Goal: Task Accomplishment & Management: Complete application form

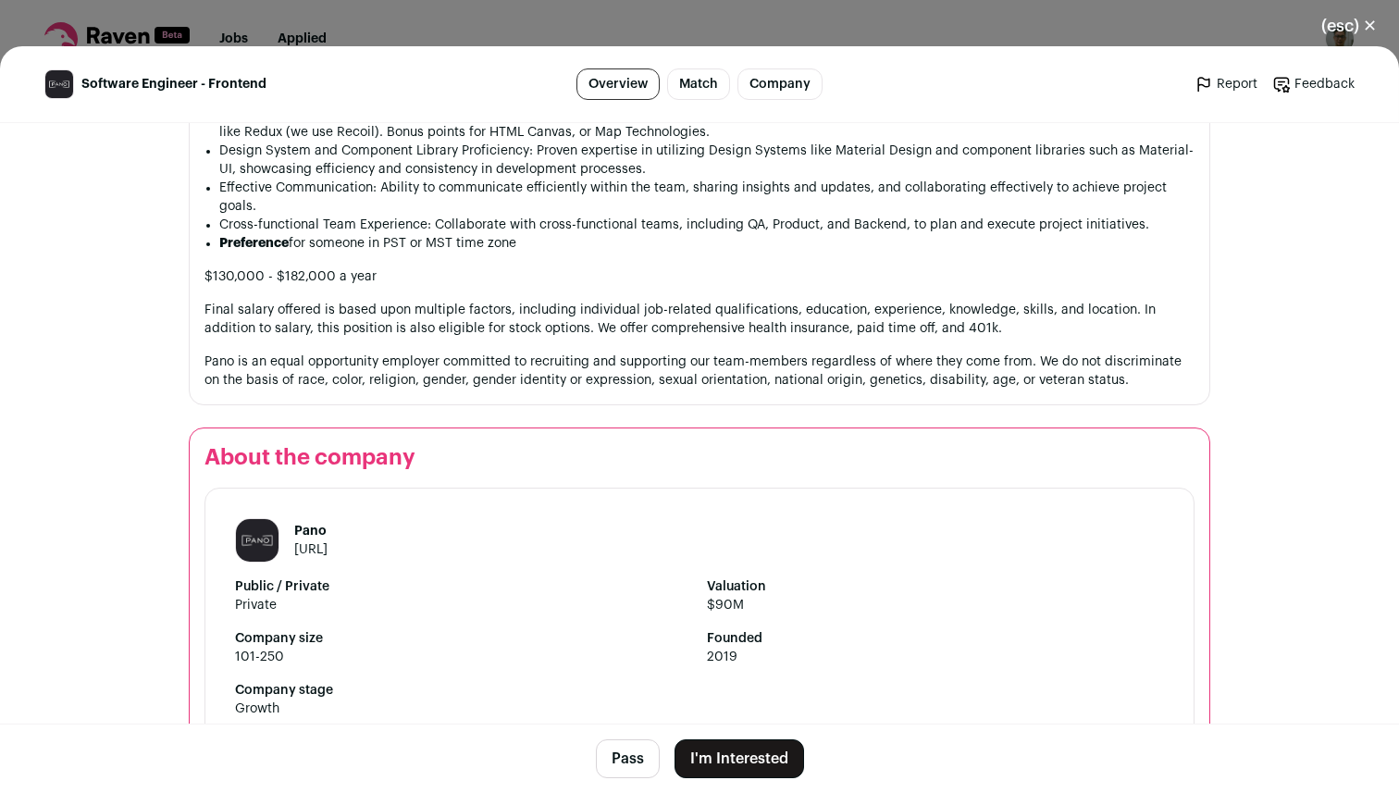
scroll to position [1882, 0]
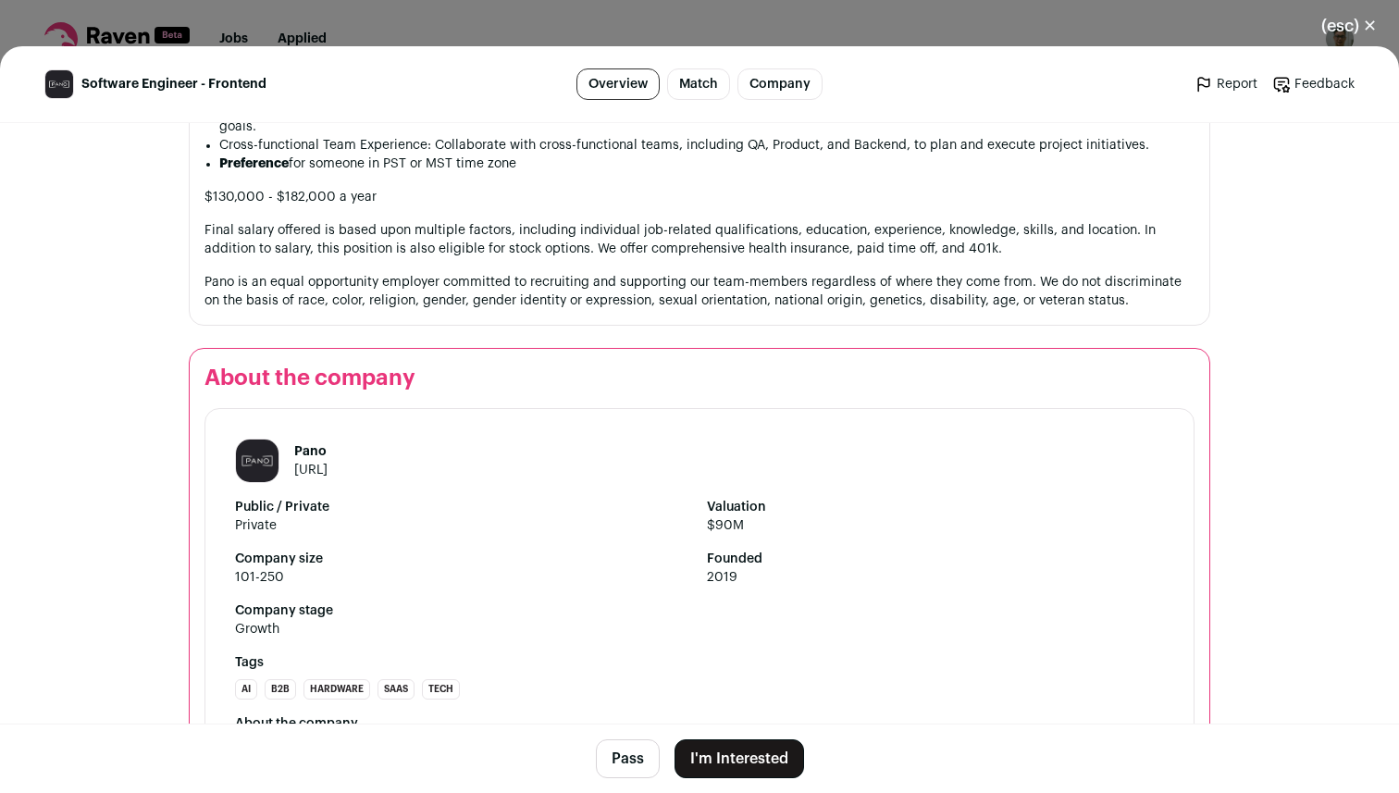
click at [730, 742] on button "I'm Interested" at bounding box center [738, 758] width 129 height 39
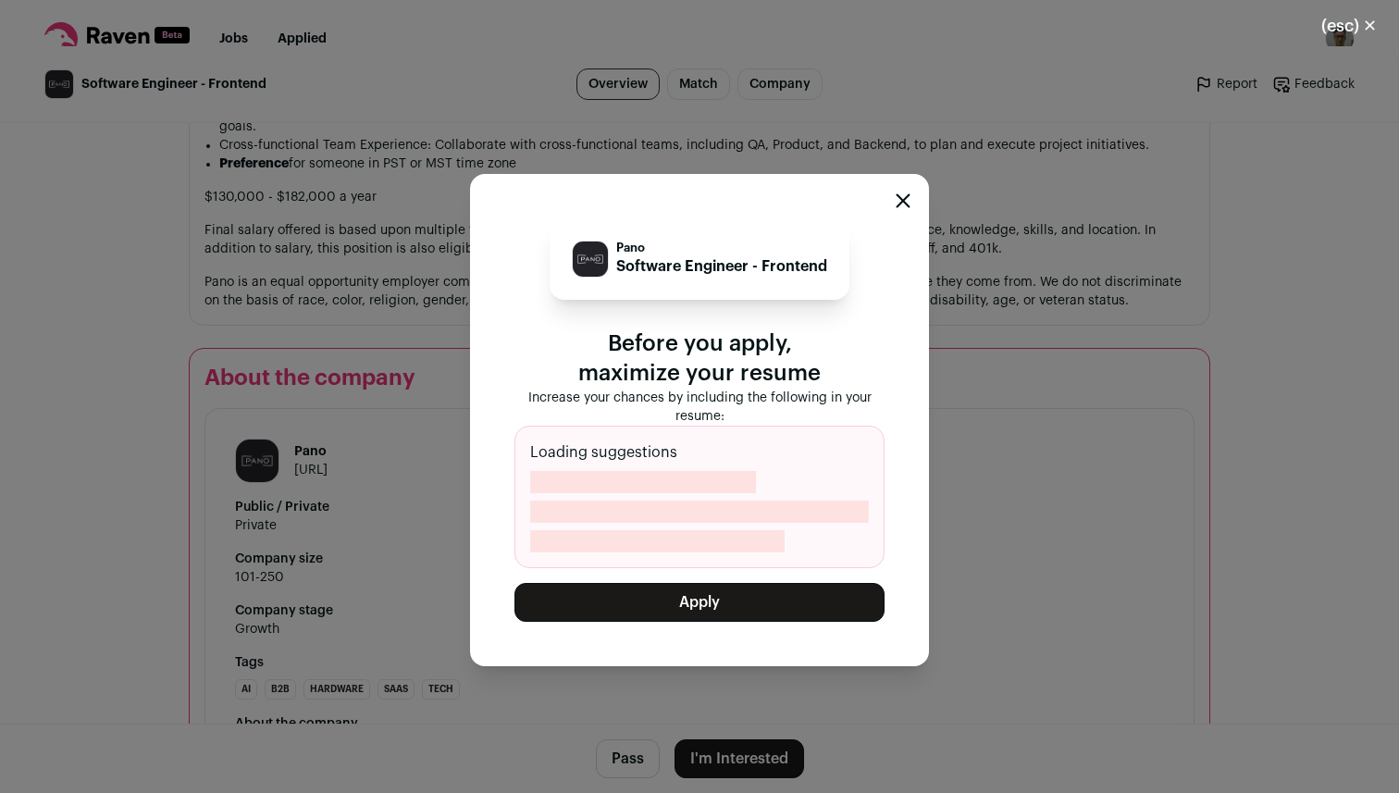
click at [719, 498] on div "Loading suggestions" at bounding box center [699, 496] width 370 height 142
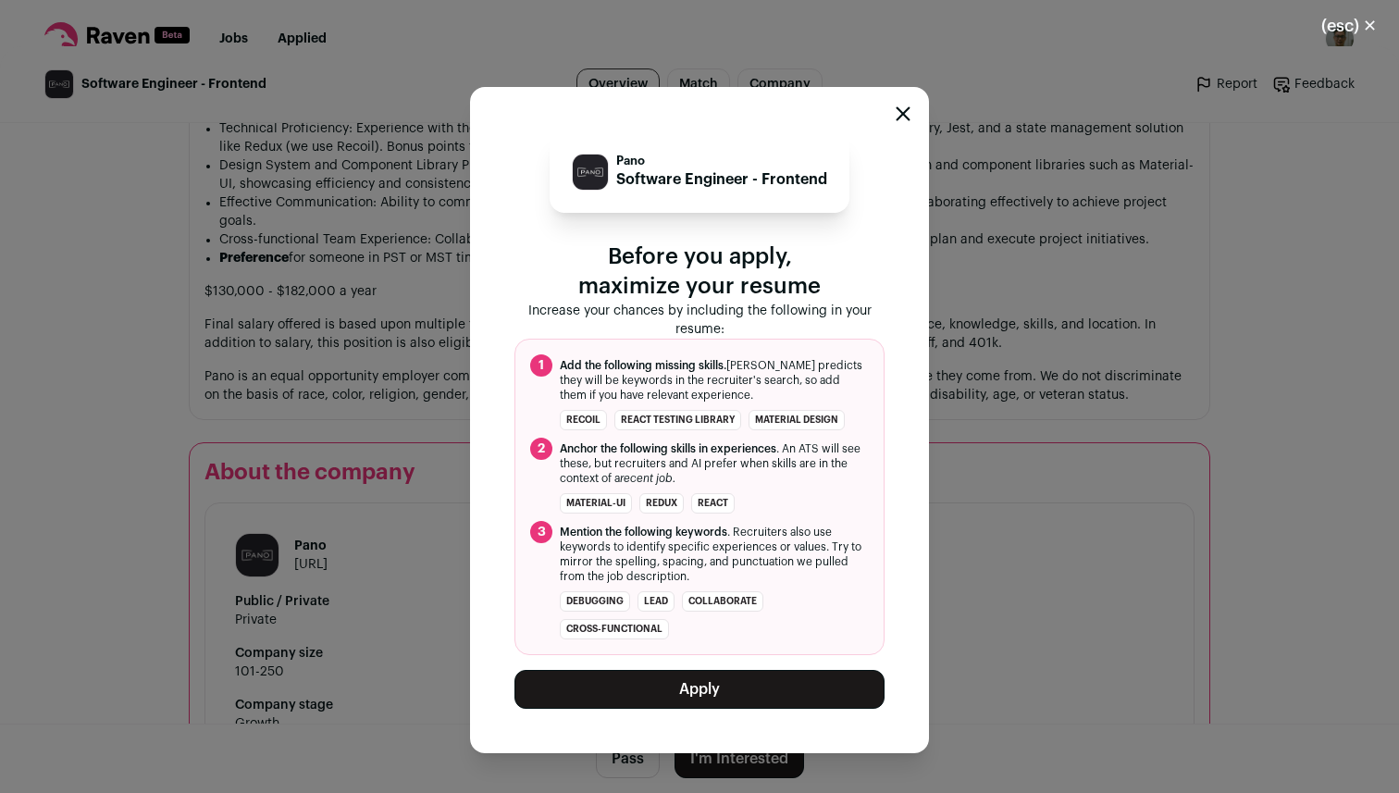
scroll to position [1978, 0]
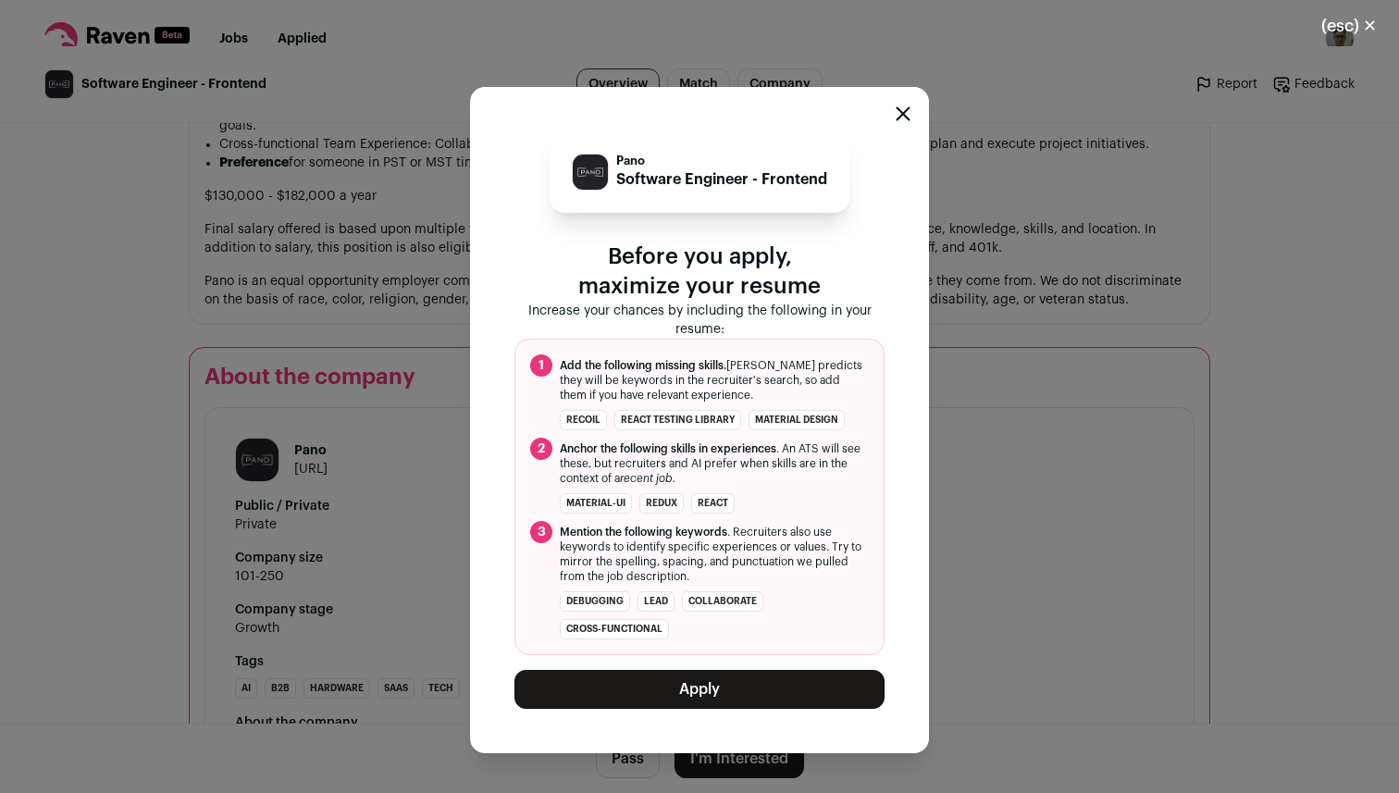
click at [627, 701] on button "Apply" at bounding box center [699, 689] width 370 height 39
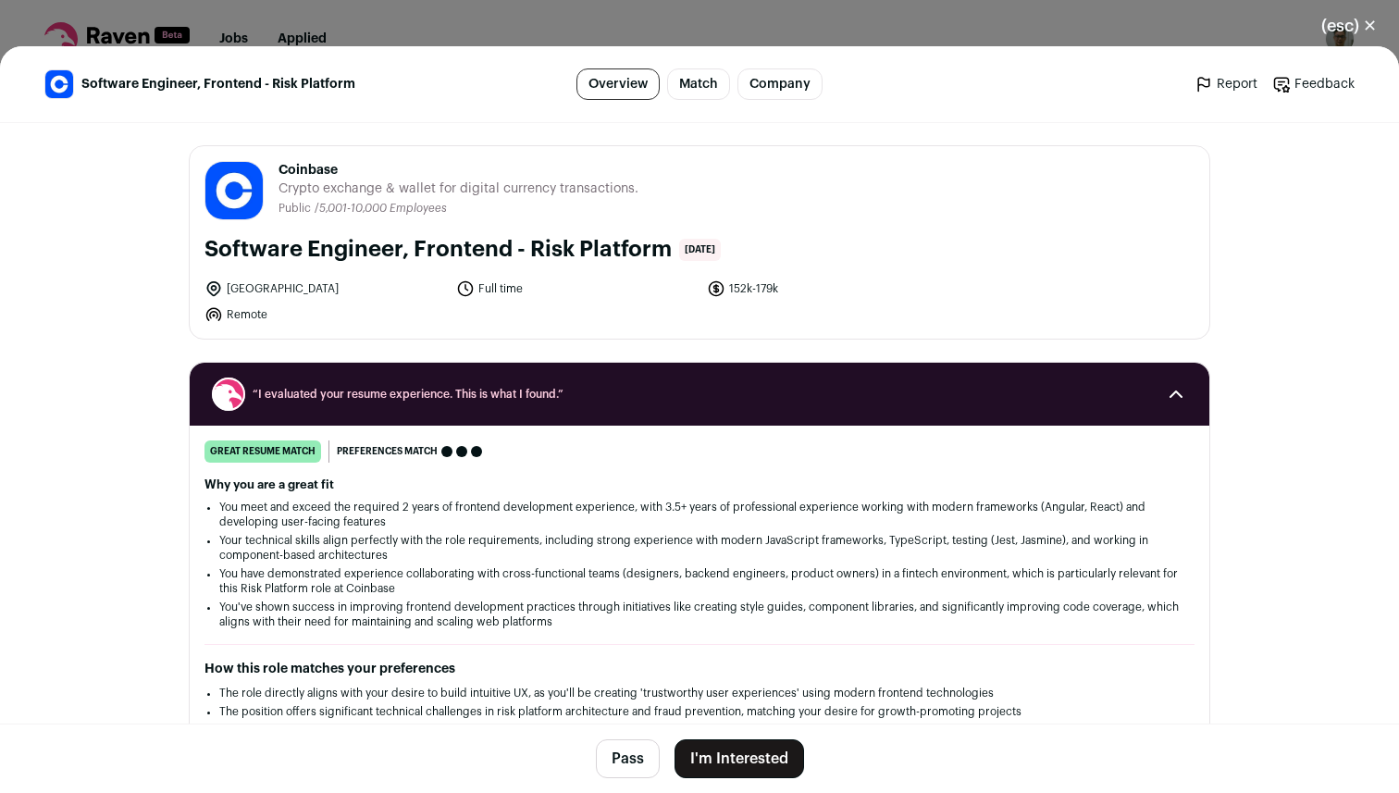
click at [718, 752] on button "I'm Interested" at bounding box center [738, 758] width 129 height 39
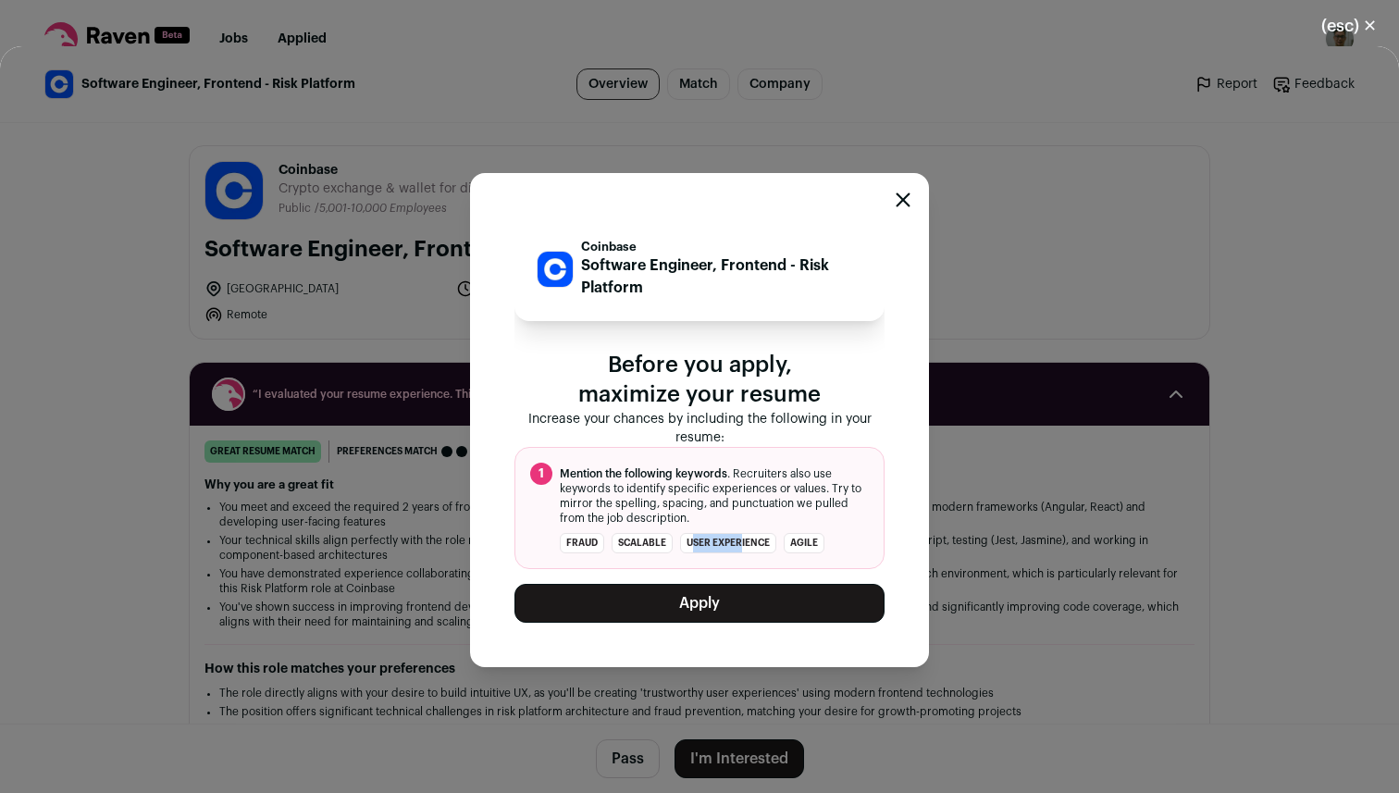
drag, startPoint x: 691, startPoint y: 538, endPoint x: 741, endPoint y: 538, distance: 49.9
click at [741, 538] on li "user experience" at bounding box center [728, 543] width 96 height 20
click at [730, 592] on button "Apply" at bounding box center [699, 603] width 370 height 39
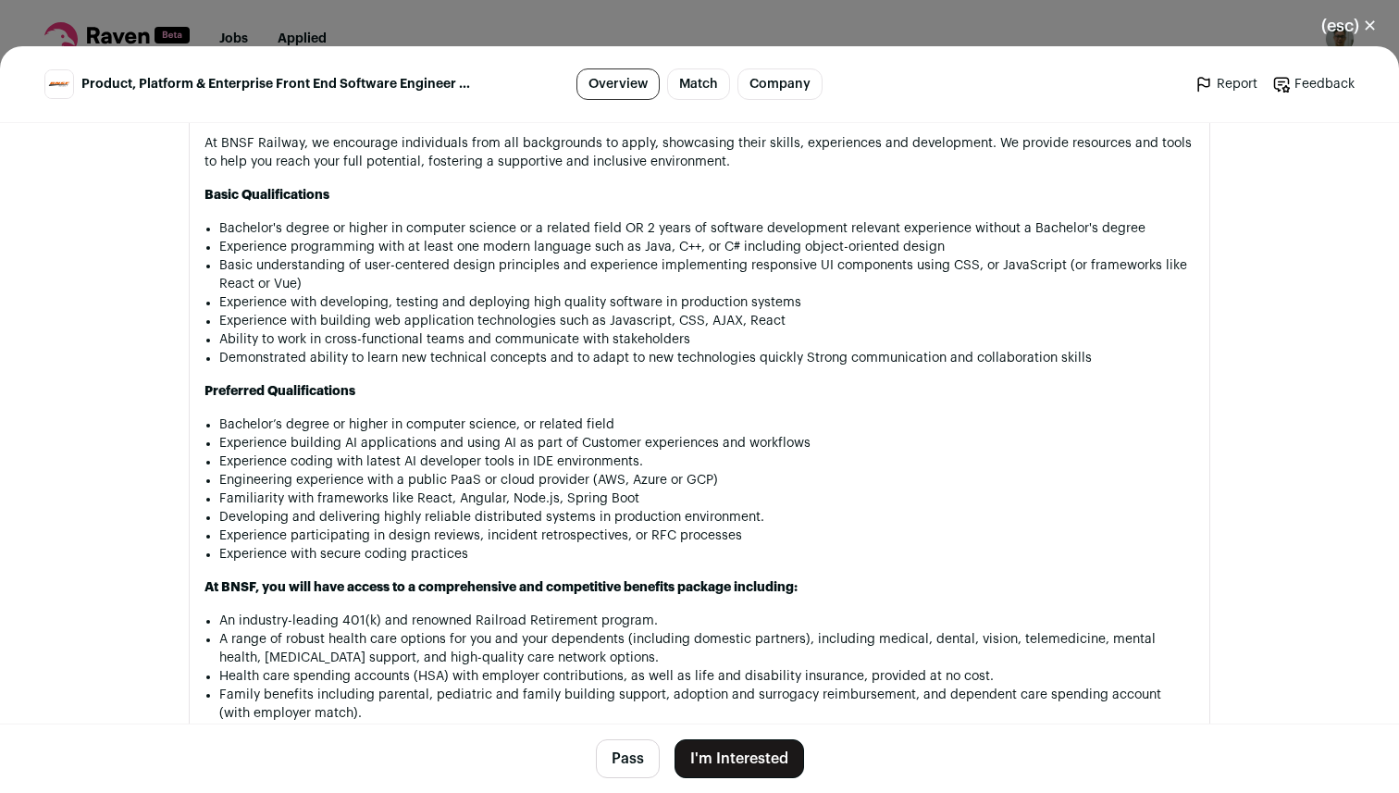
scroll to position [2560, 0]
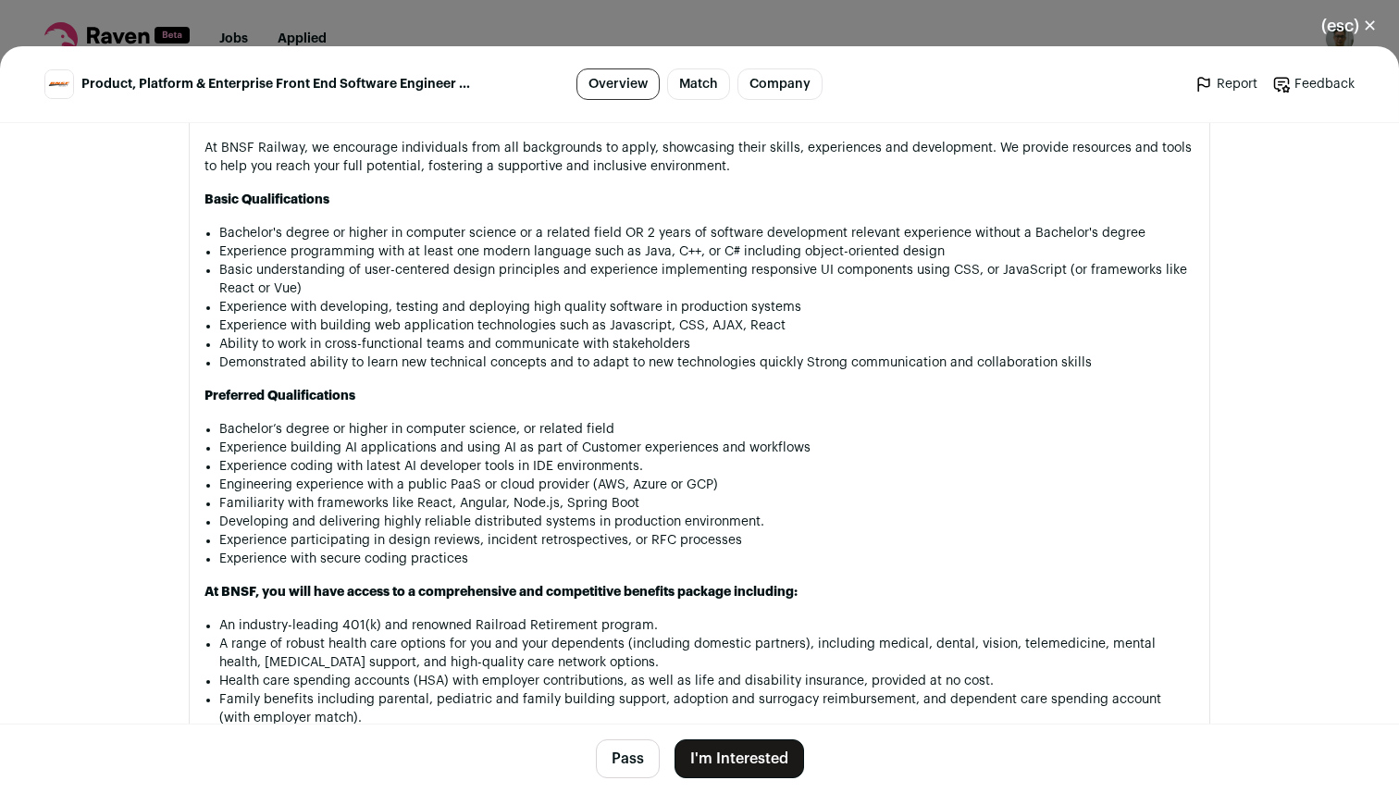
click at [733, 744] on button "I'm Interested" at bounding box center [738, 758] width 129 height 39
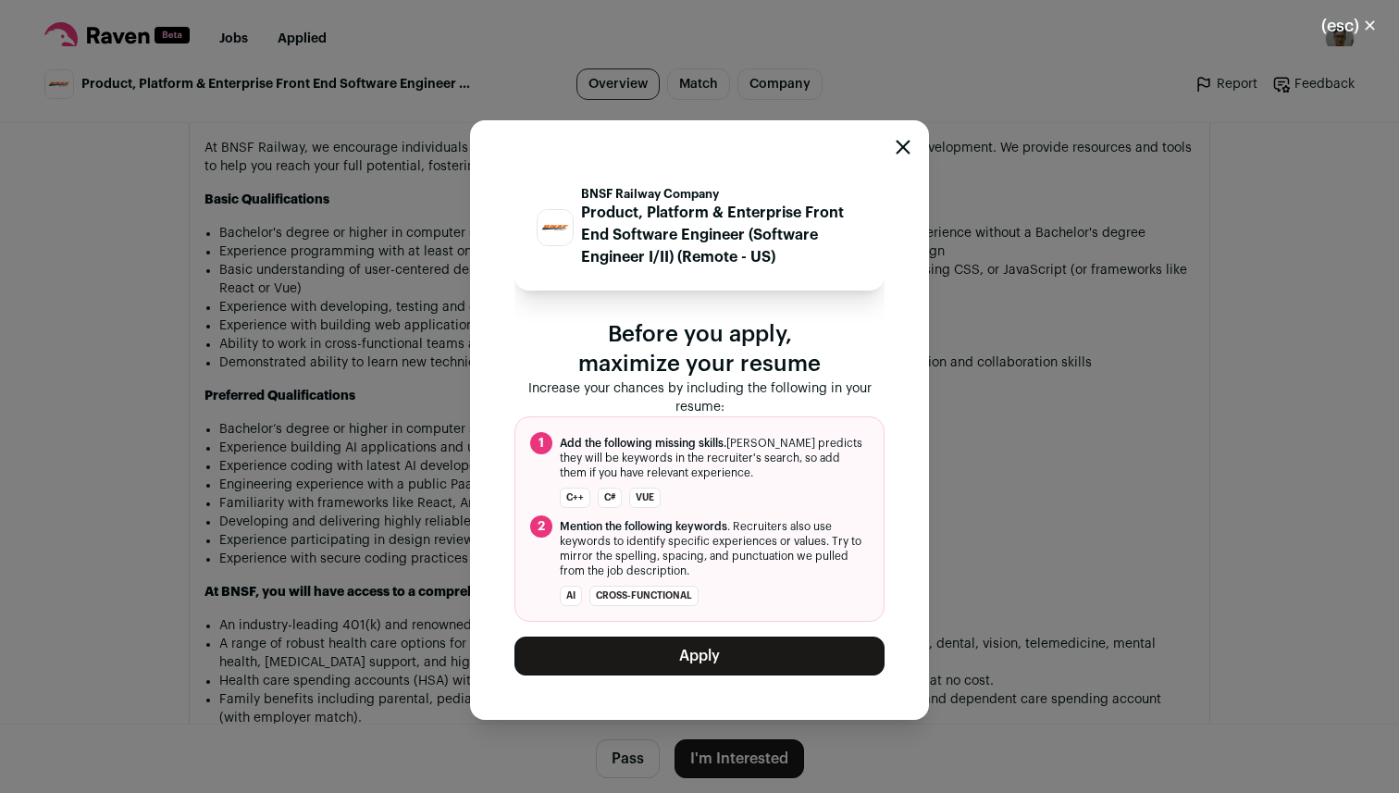
click at [901, 142] on icon "Close modal" at bounding box center [903, 147] width 12 height 12
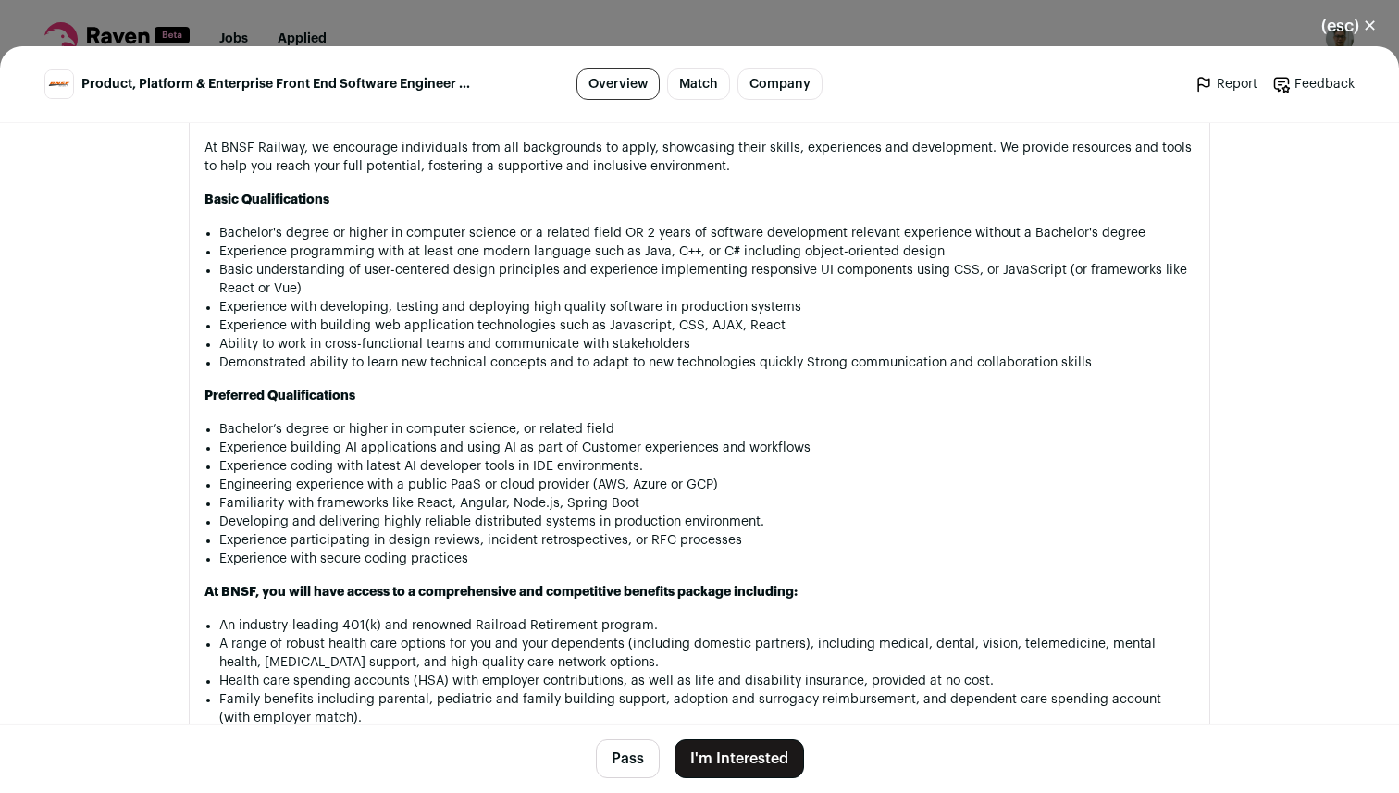
click at [1346, 11] on button "(esc) ✕" at bounding box center [1349, 26] width 100 height 41
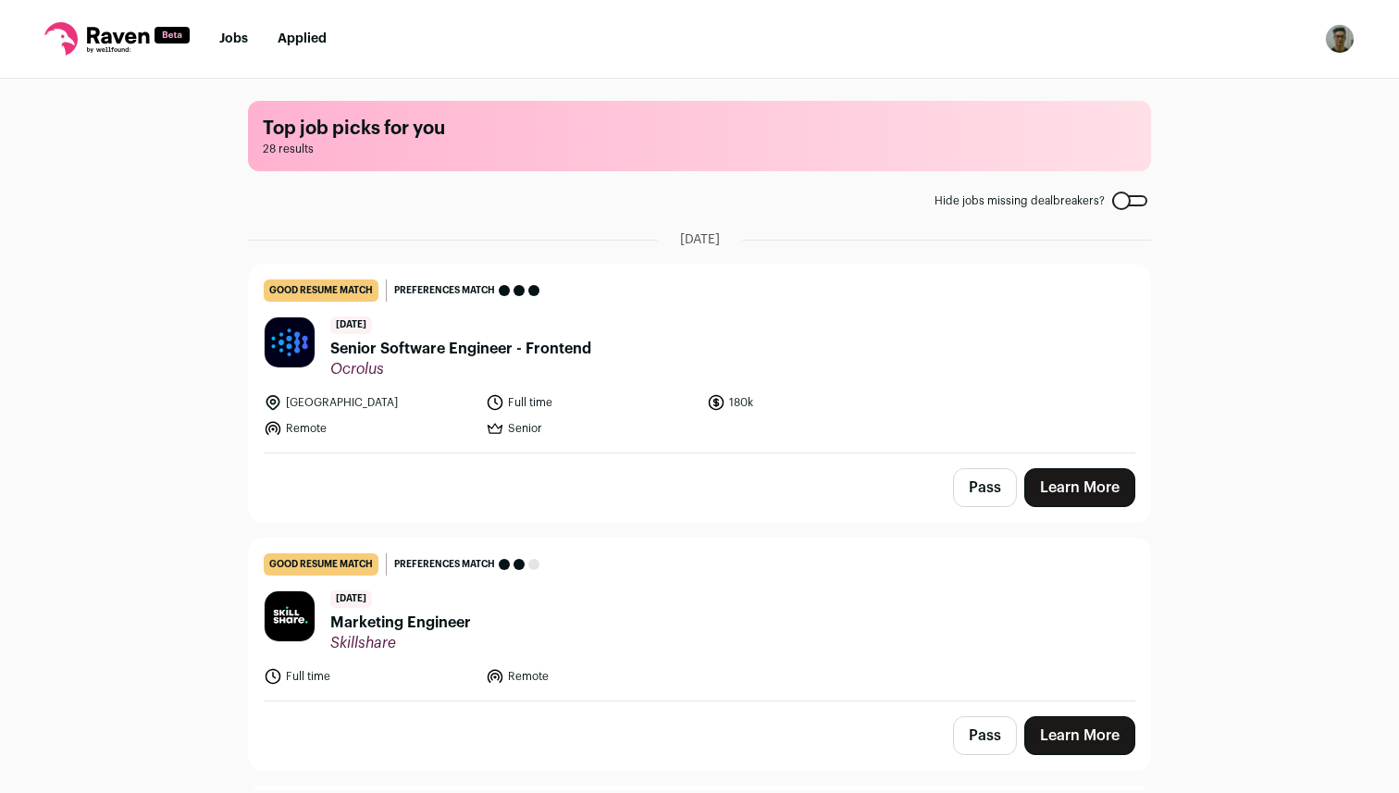
click at [1350, 29] on img "Open dropdown" at bounding box center [1340, 39] width 30 height 30
click at [1240, 91] on link "Settings" at bounding box center [1251, 86] width 204 height 44
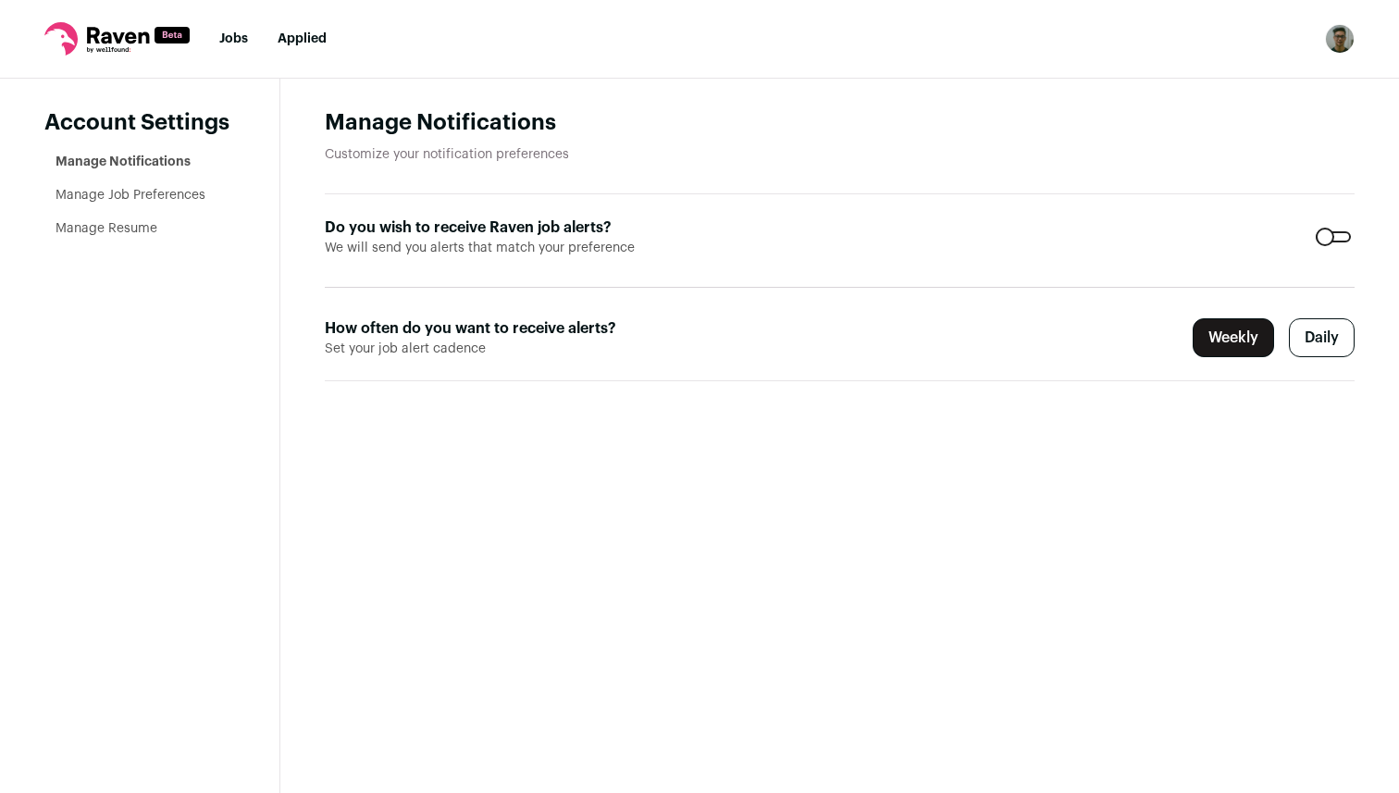
click at [140, 193] on link "Manage Job Preferences" at bounding box center [130, 195] width 150 height 13
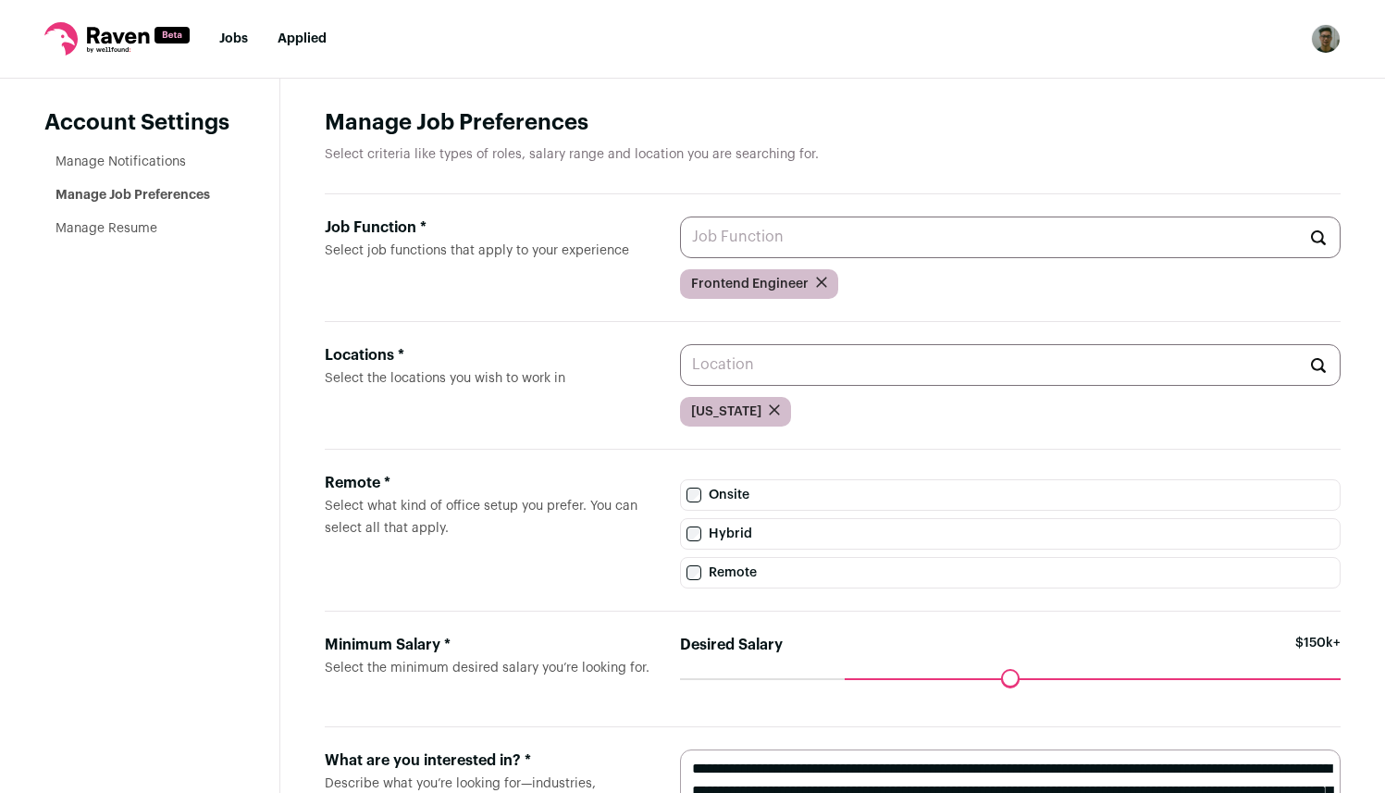
click at [113, 233] on link "Manage Resume" at bounding box center [106, 228] width 102 height 13
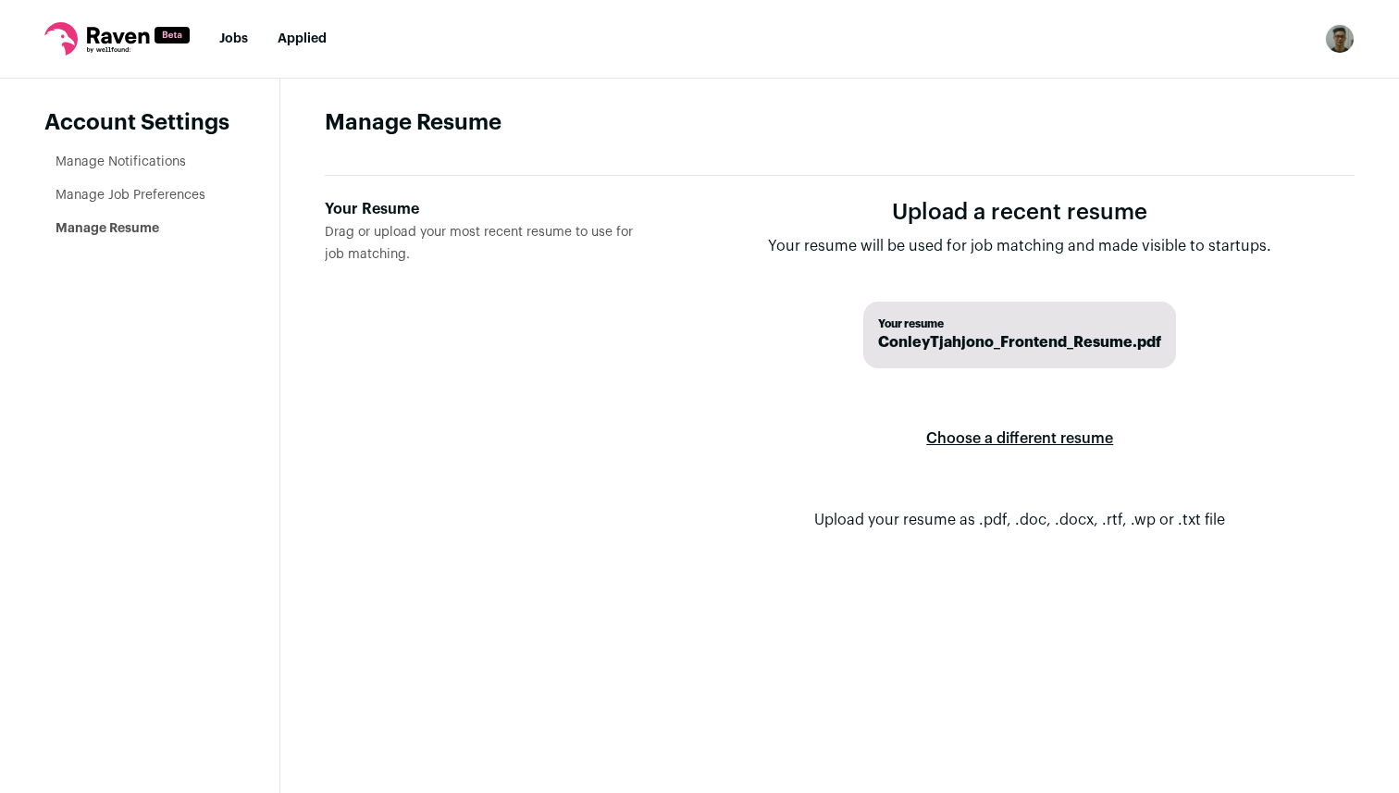
click at [968, 432] on label "Choose a different resume" at bounding box center [1019, 439] width 187 height 52
click at [0, 0] on input "Your Resume Drag or upload your most recent resume to use for job matching." at bounding box center [0, 0] width 0 height 0
click at [992, 341] on span "conley_tjahjono_resume.pdf" at bounding box center [1020, 342] width 206 height 22
click at [974, 430] on label "Choose a different resume" at bounding box center [1019, 439] width 187 height 52
click at [0, 0] on input "Your Resume Drag or upload your most recent resume to use for job matching." at bounding box center [0, 0] width 0 height 0
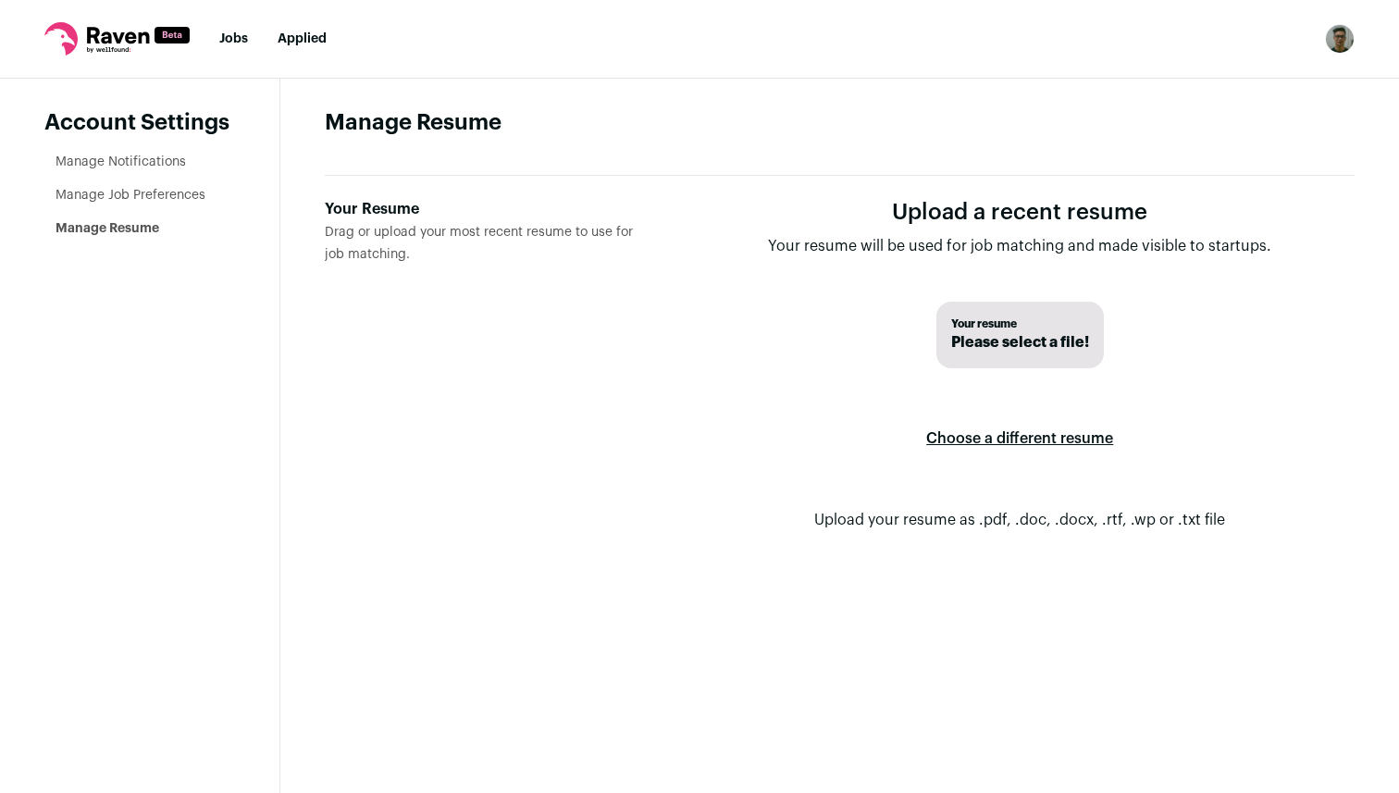
click at [1026, 344] on span "Please select a file!" at bounding box center [1020, 342] width 138 height 22
click at [1061, 323] on span "Your resume" at bounding box center [1020, 323] width 138 height 15
click at [1020, 437] on label "Choose a different resume" at bounding box center [1019, 439] width 187 height 52
click at [0, 0] on input "Your Resume Drag or upload your most recent resume to use for job matching." at bounding box center [0, 0] width 0 height 0
click at [558, 277] on label "Your Resume Drag or upload your most recent resume to use for job matching." at bounding box center [490, 379] width 331 height 363
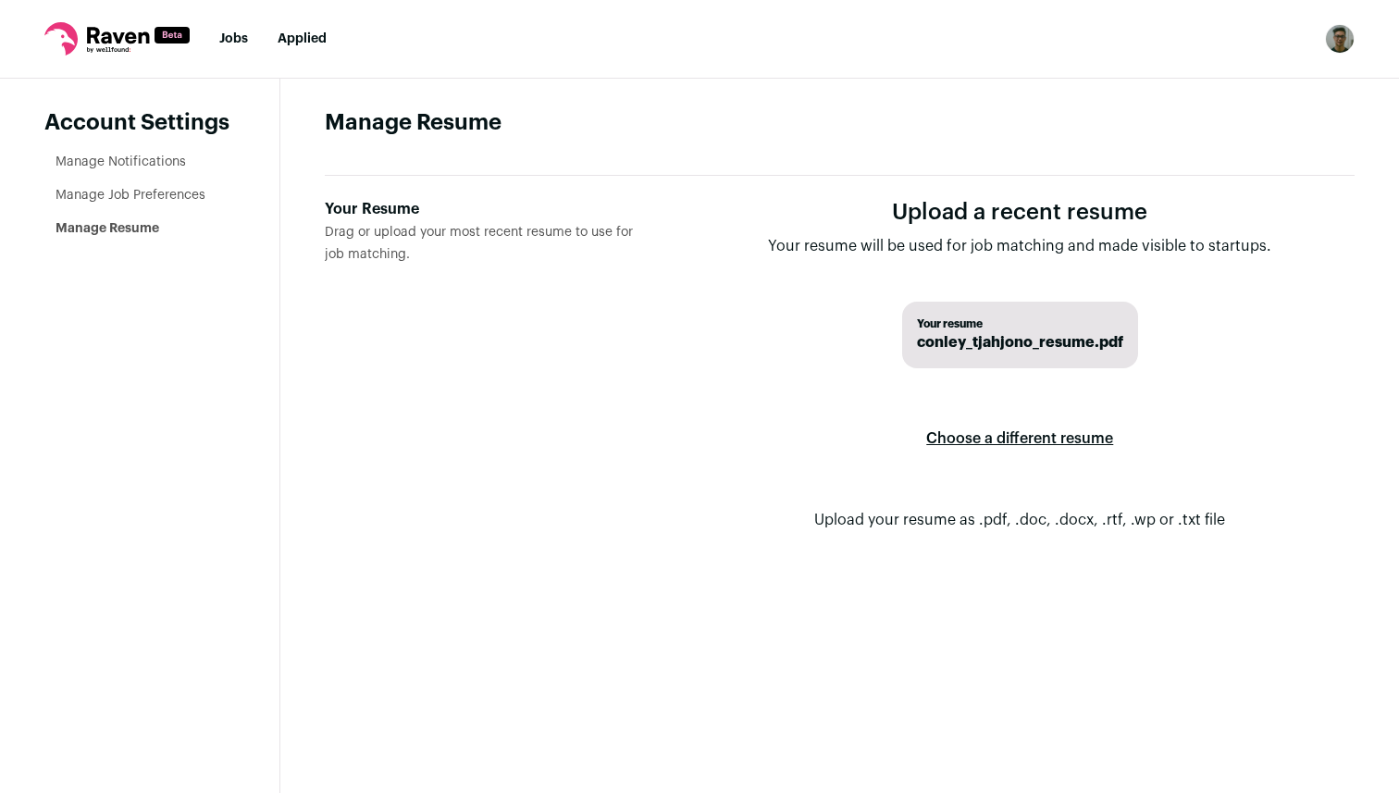
click at [0, 0] on input "Your Resume Drag or upload your most recent resume to use for job matching." at bounding box center [0, 0] width 0 height 0
click at [1041, 331] on span "Please select a file!" at bounding box center [1020, 342] width 138 height 22
click at [1000, 449] on label "Choose a different resume" at bounding box center [1019, 439] width 187 height 52
click at [0, 0] on input "Your Resume Drag or upload your most recent resume to use for job matching." at bounding box center [0, 0] width 0 height 0
click at [224, 44] on link "Jobs" at bounding box center [233, 38] width 29 height 13
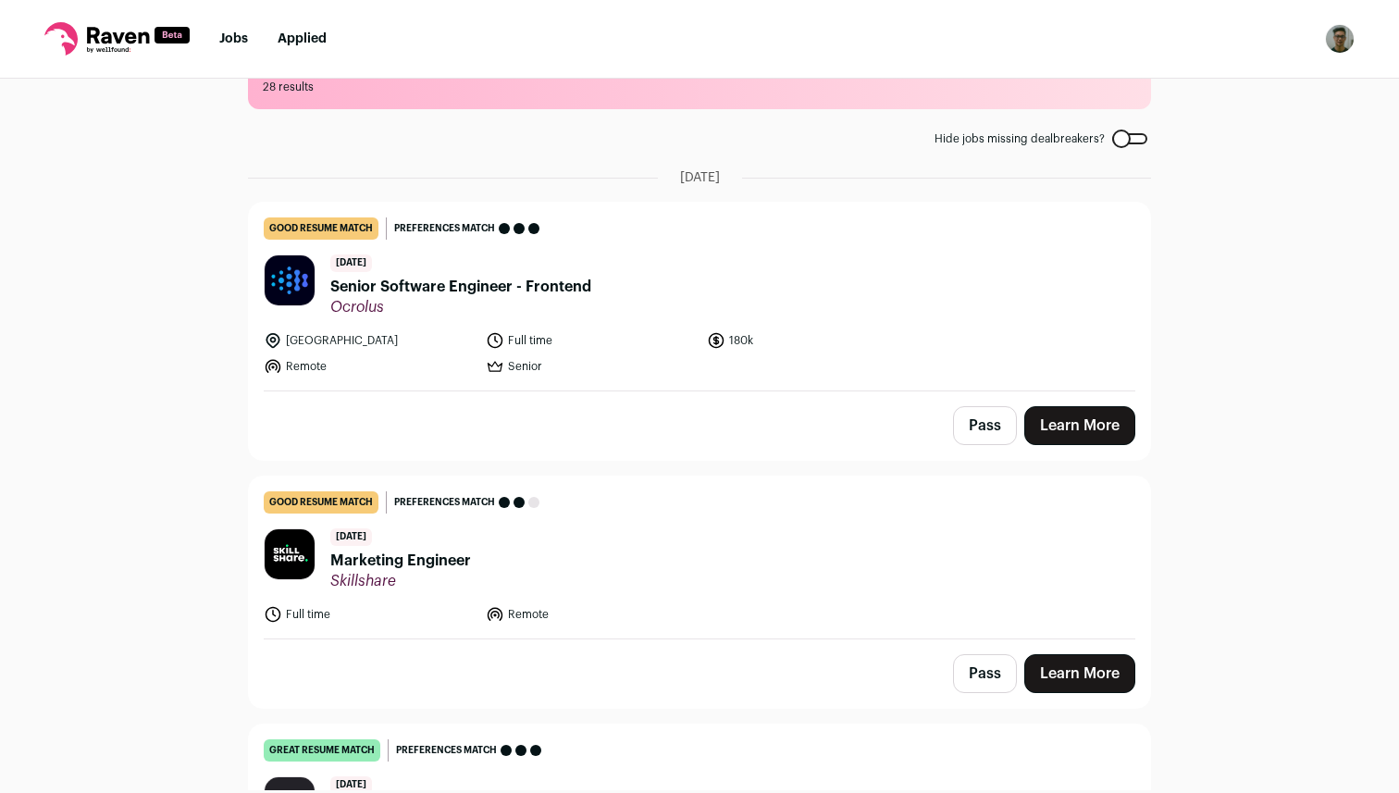
scroll to position [64, 0]
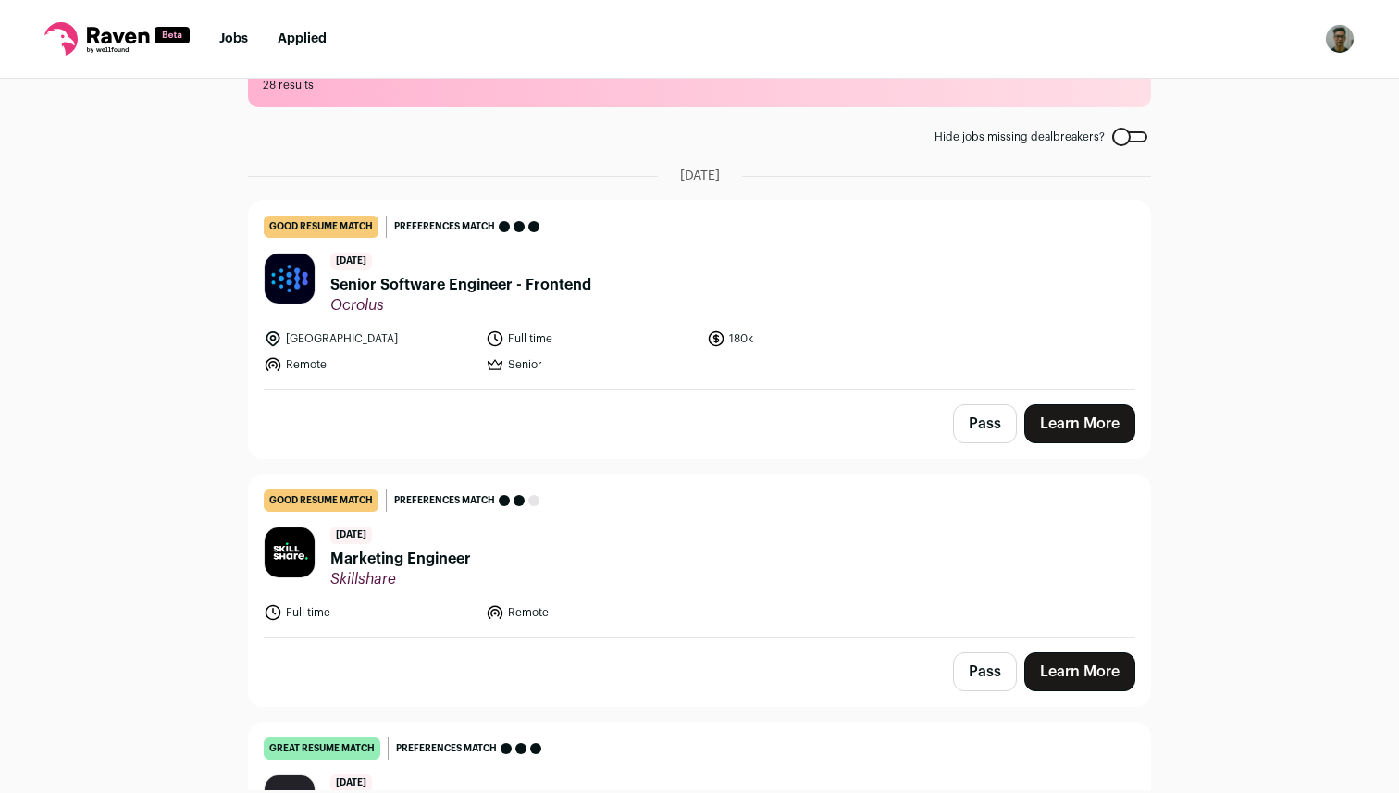
click at [433, 557] on span "Marketing Engineer" at bounding box center [400, 559] width 141 height 22
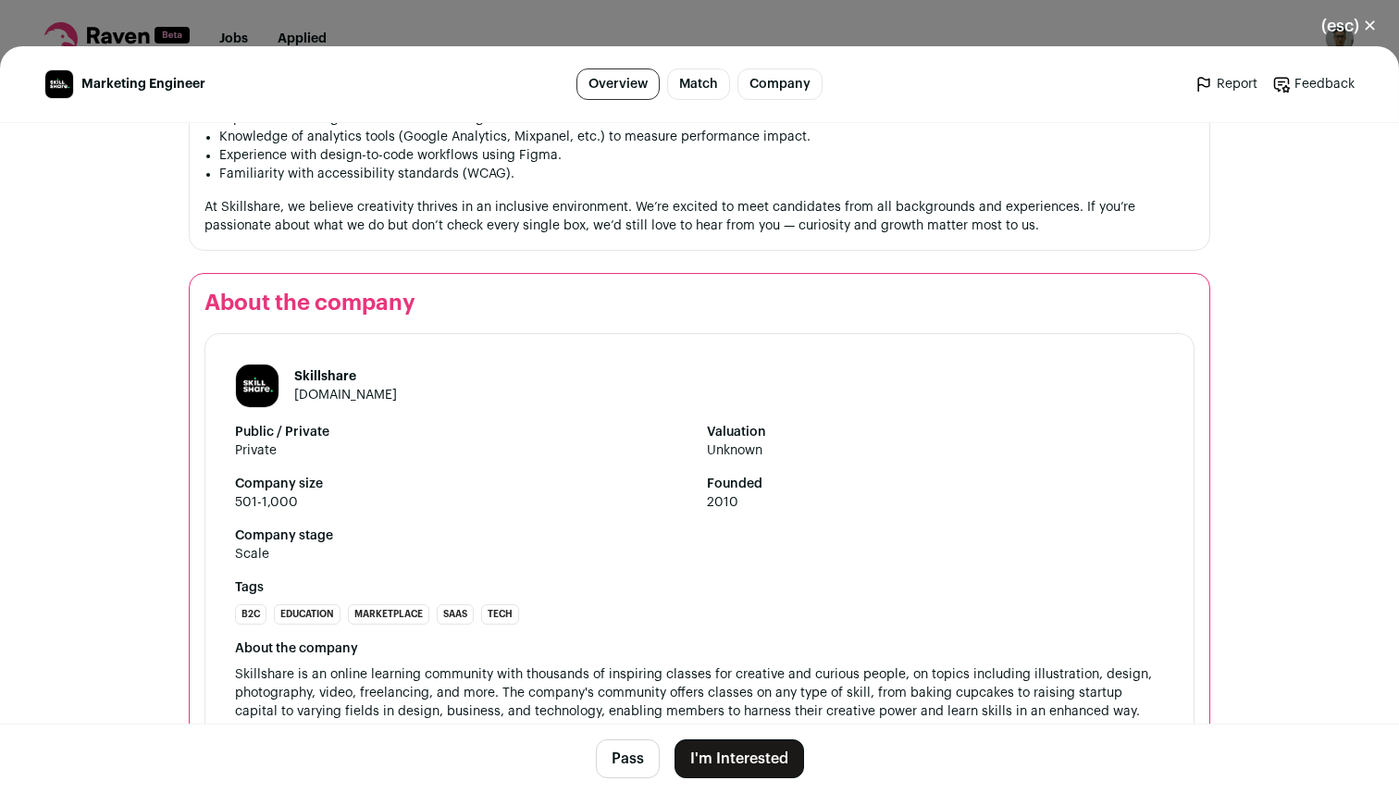
scroll to position [1905, 0]
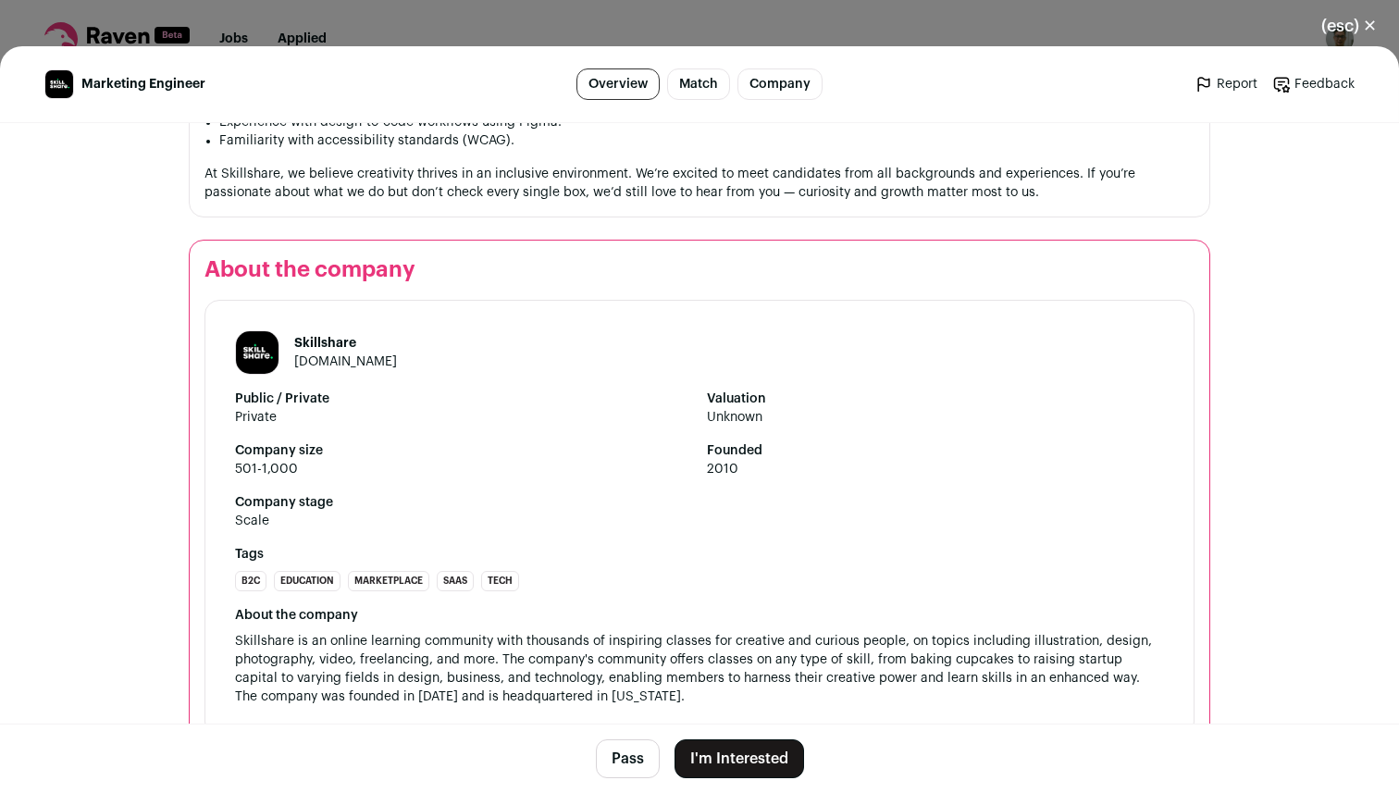
click at [735, 773] on button "I'm Interested" at bounding box center [738, 758] width 129 height 39
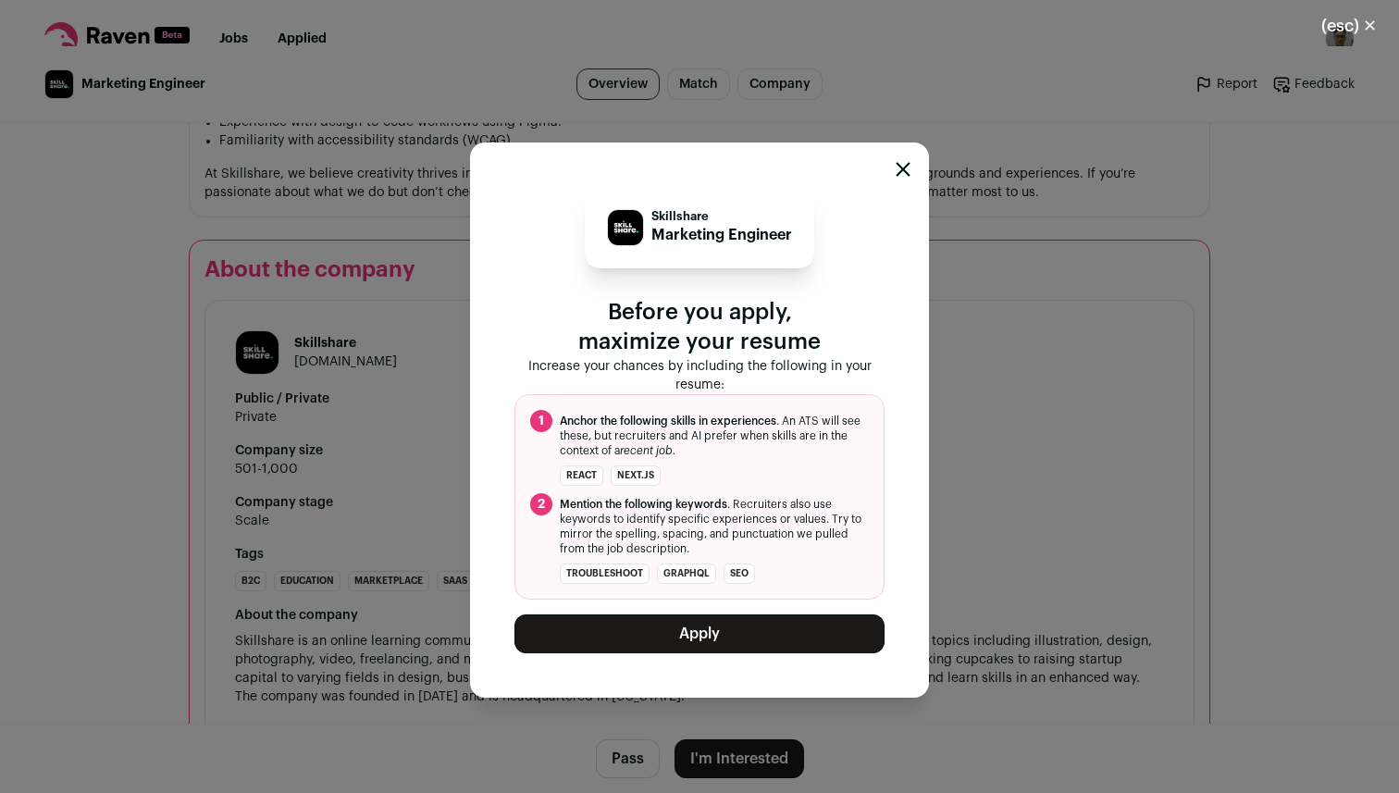
click at [728, 633] on button "Apply" at bounding box center [699, 633] width 370 height 39
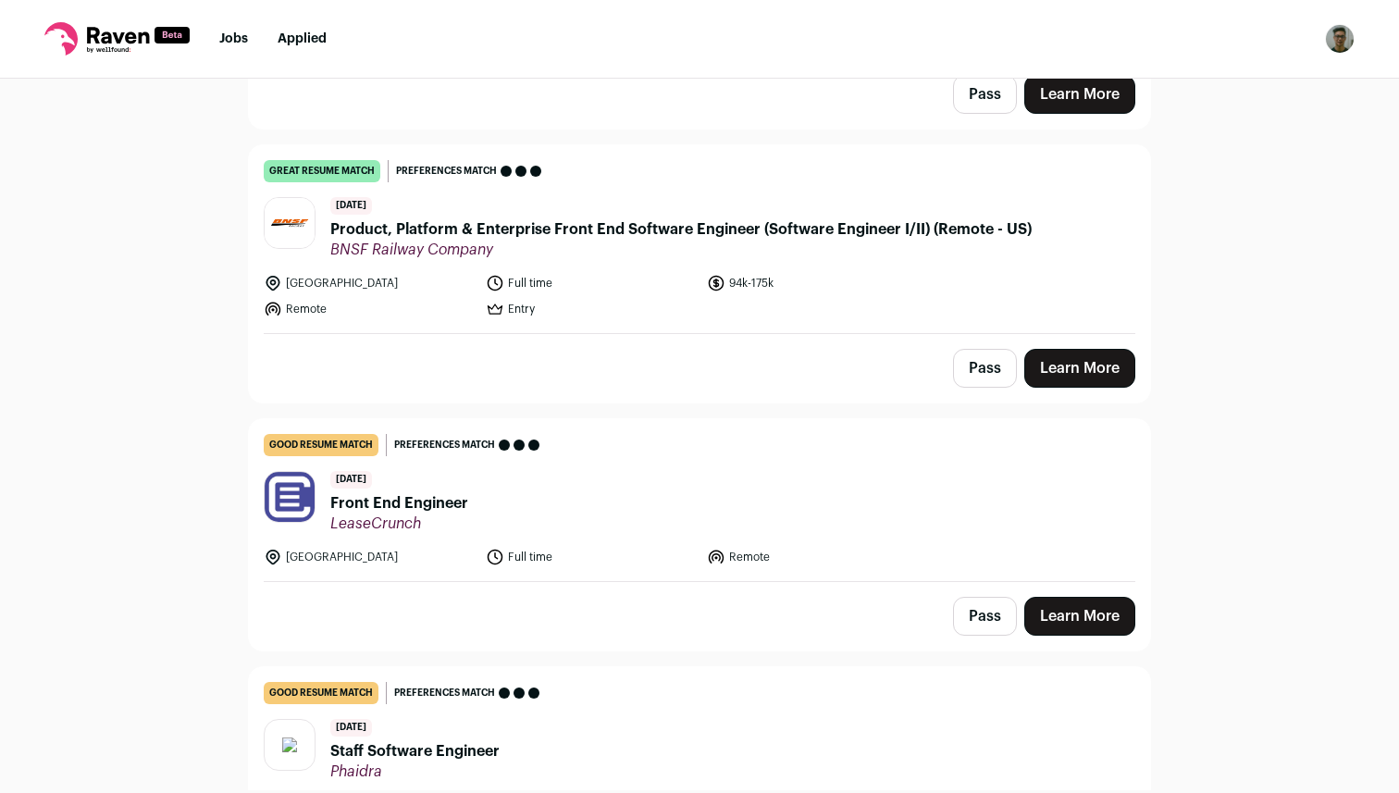
scroll to position [395, 0]
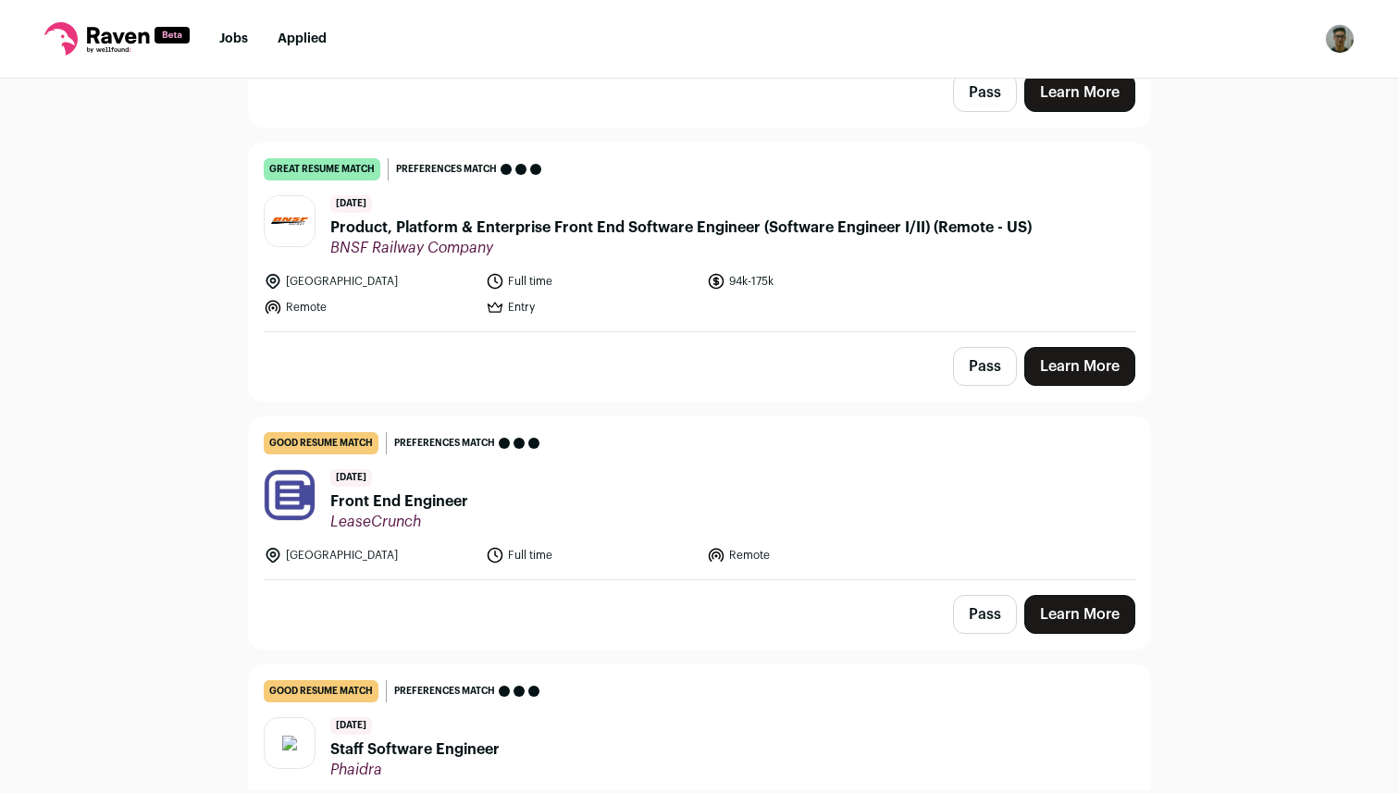
click at [1087, 610] on link "Learn More" at bounding box center [1079, 614] width 111 height 39
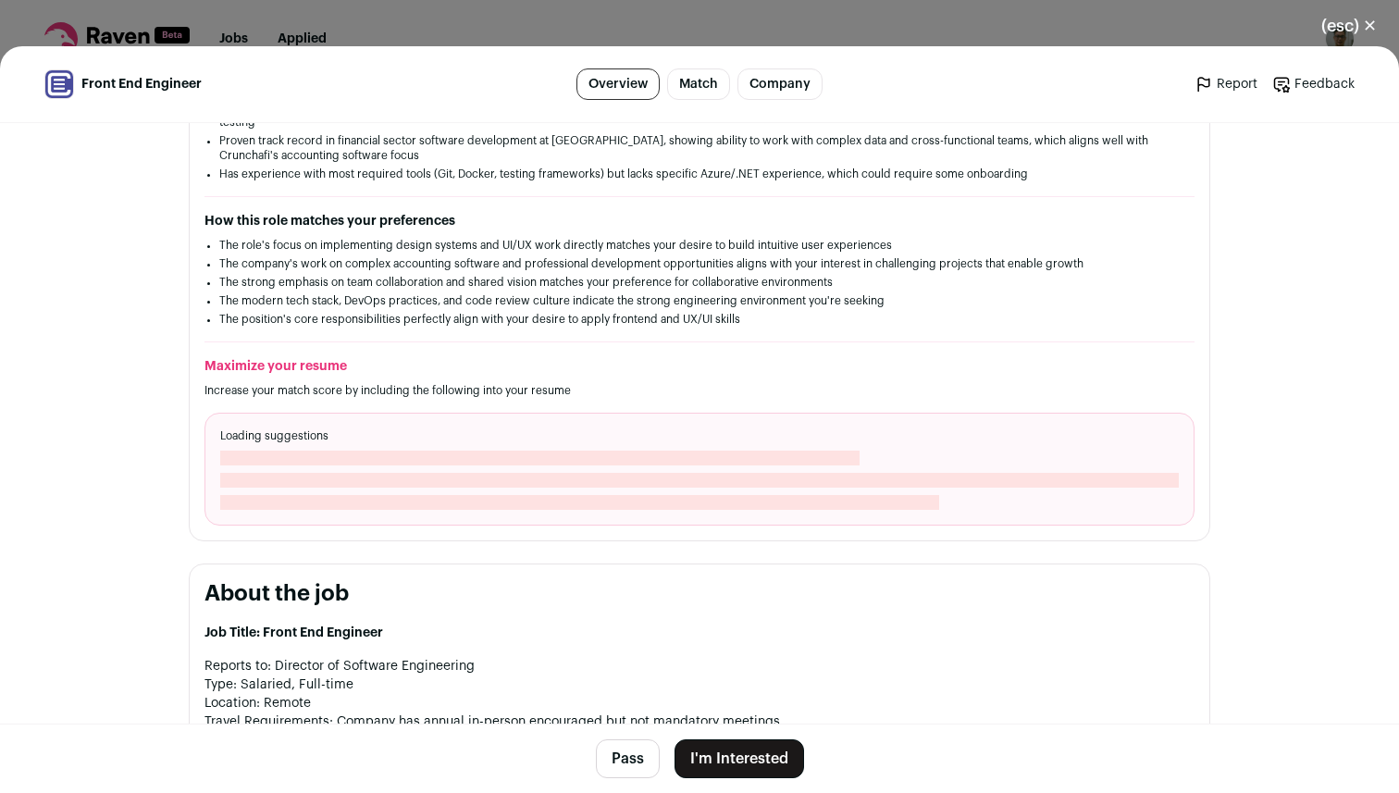
scroll to position [449, 0]
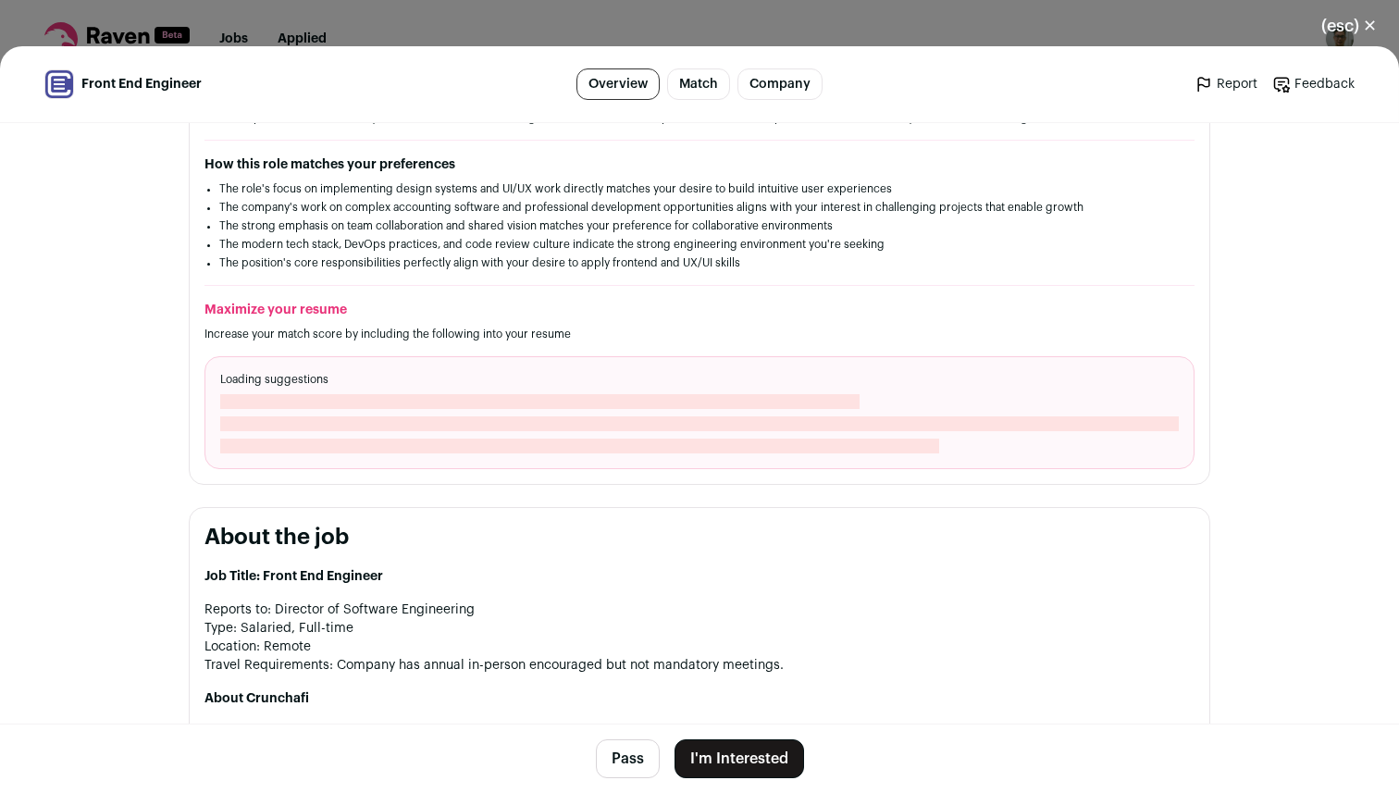
click at [754, 14] on div "(esc) ✕ Front End Engineer Overview Match Company Report Feedback Report Feedba…" at bounding box center [699, 396] width 1399 height 793
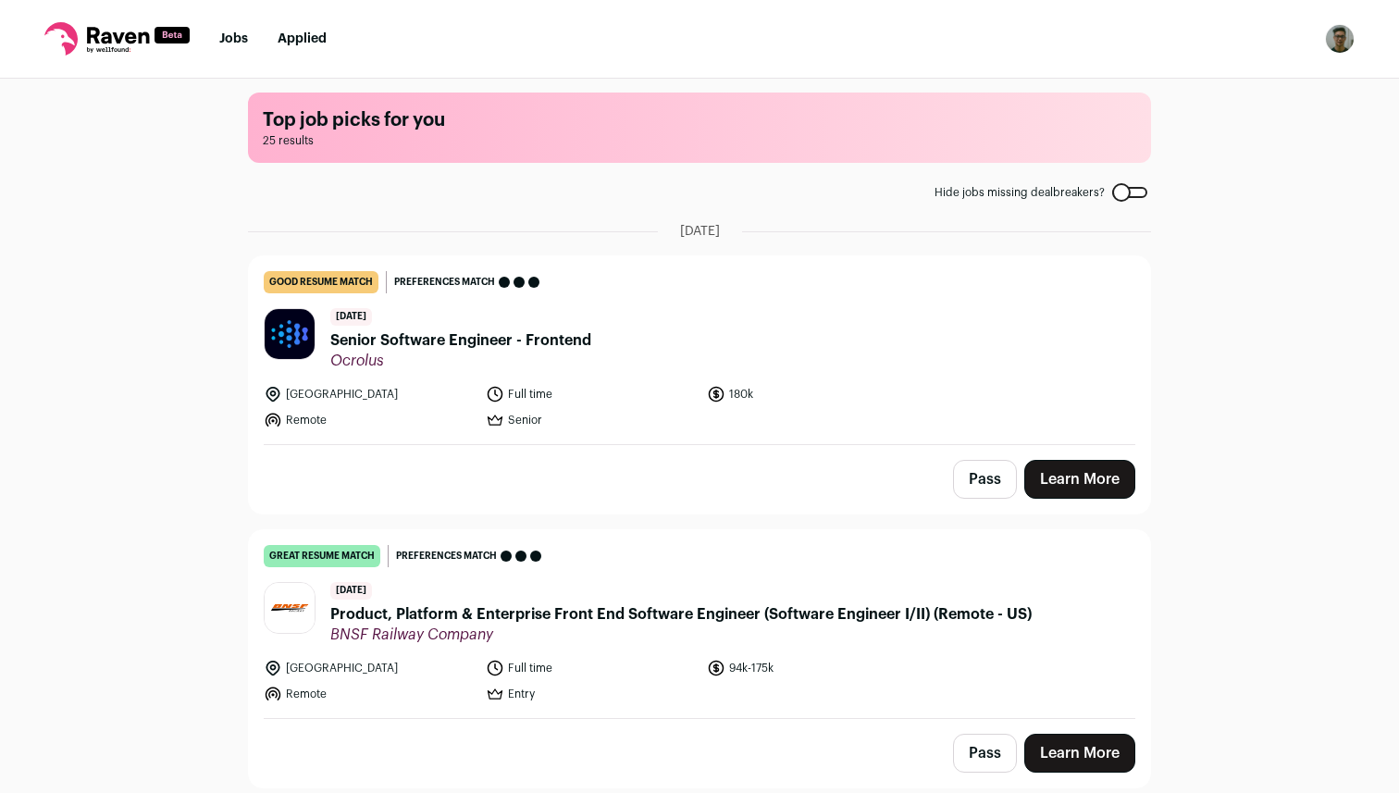
scroll to position [0, 0]
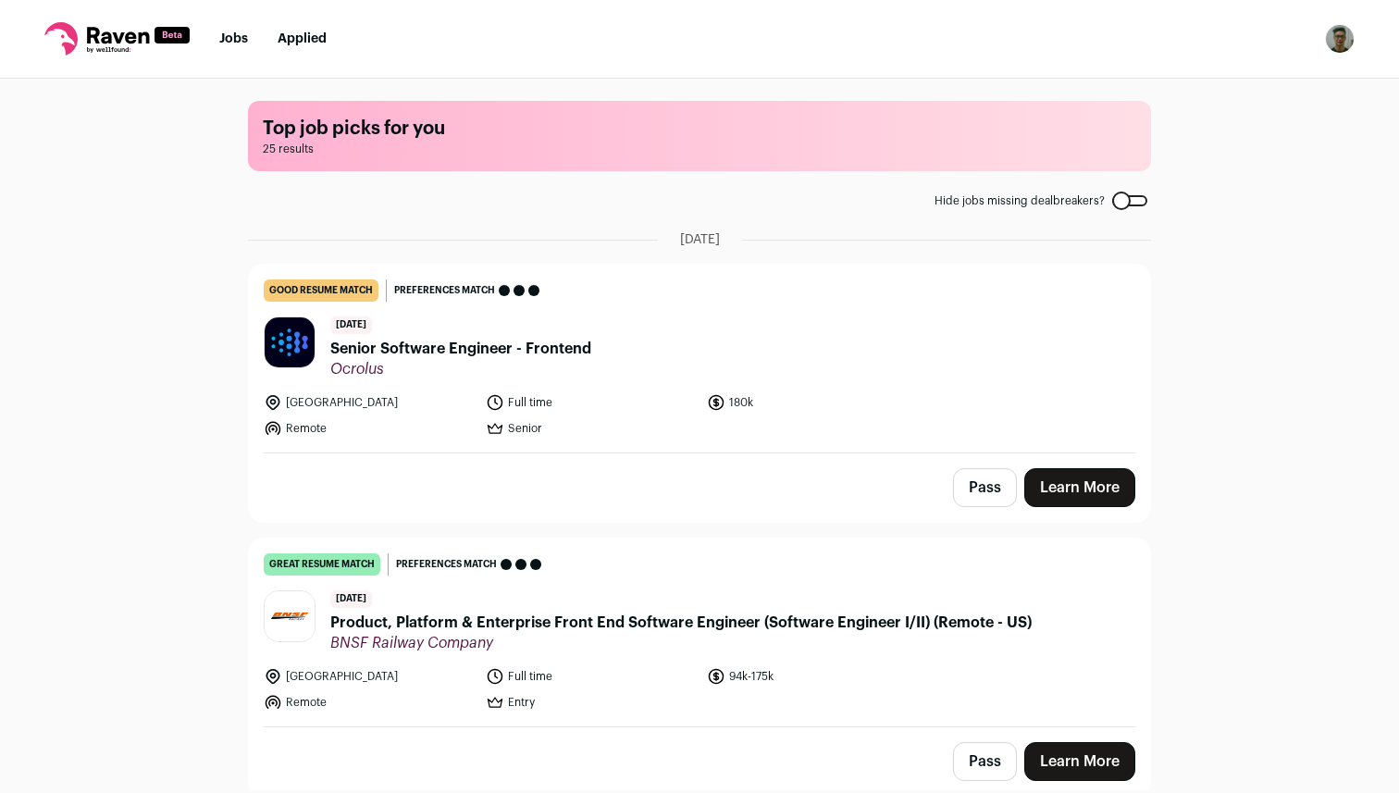
click at [753, 146] on span "25 results" at bounding box center [699, 149] width 873 height 15
click at [243, 46] on li "Jobs" at bounding box center [233, 39] width 29 height 18
click at [240, 41] on link "Jobs" at bounding box center [233, 38] width 29 height 13
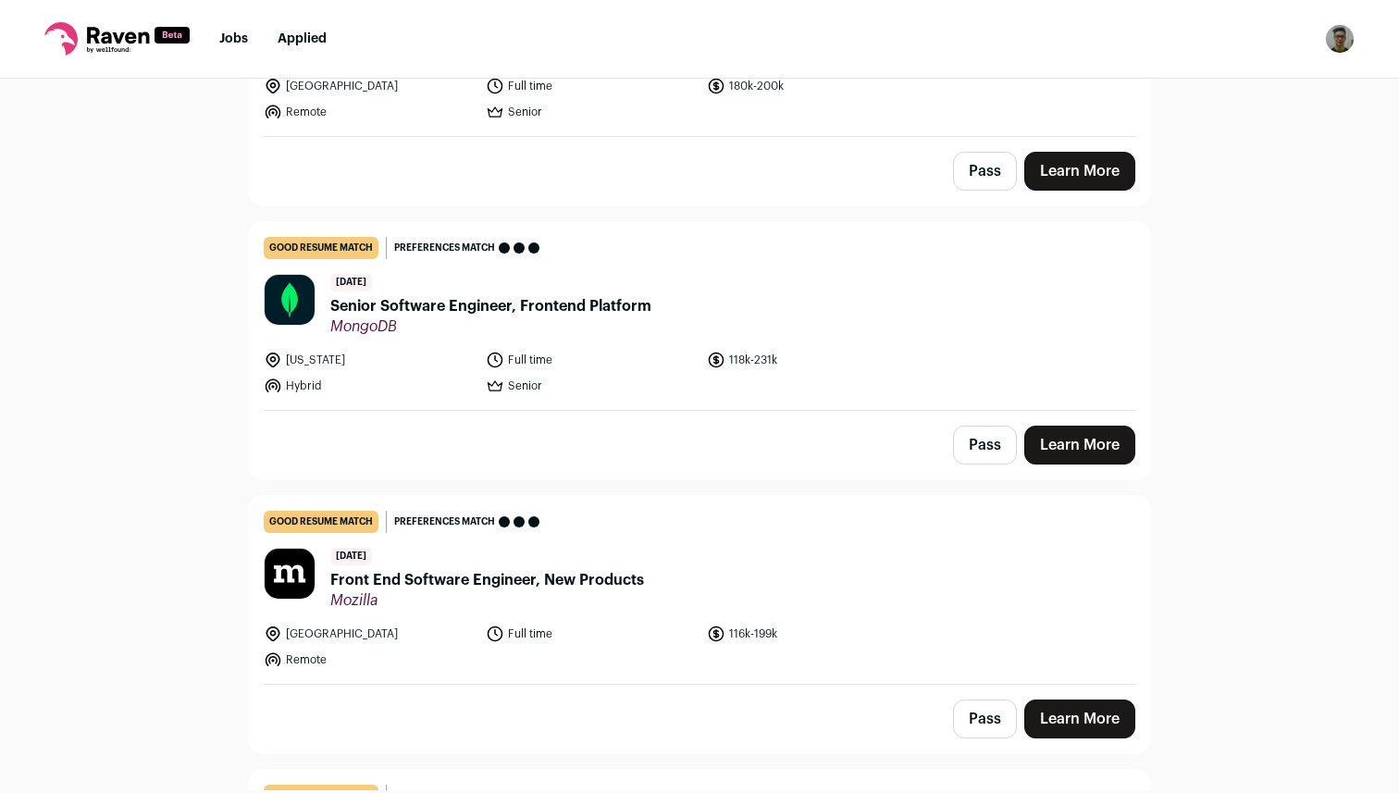
scroll to position [1453, 0]
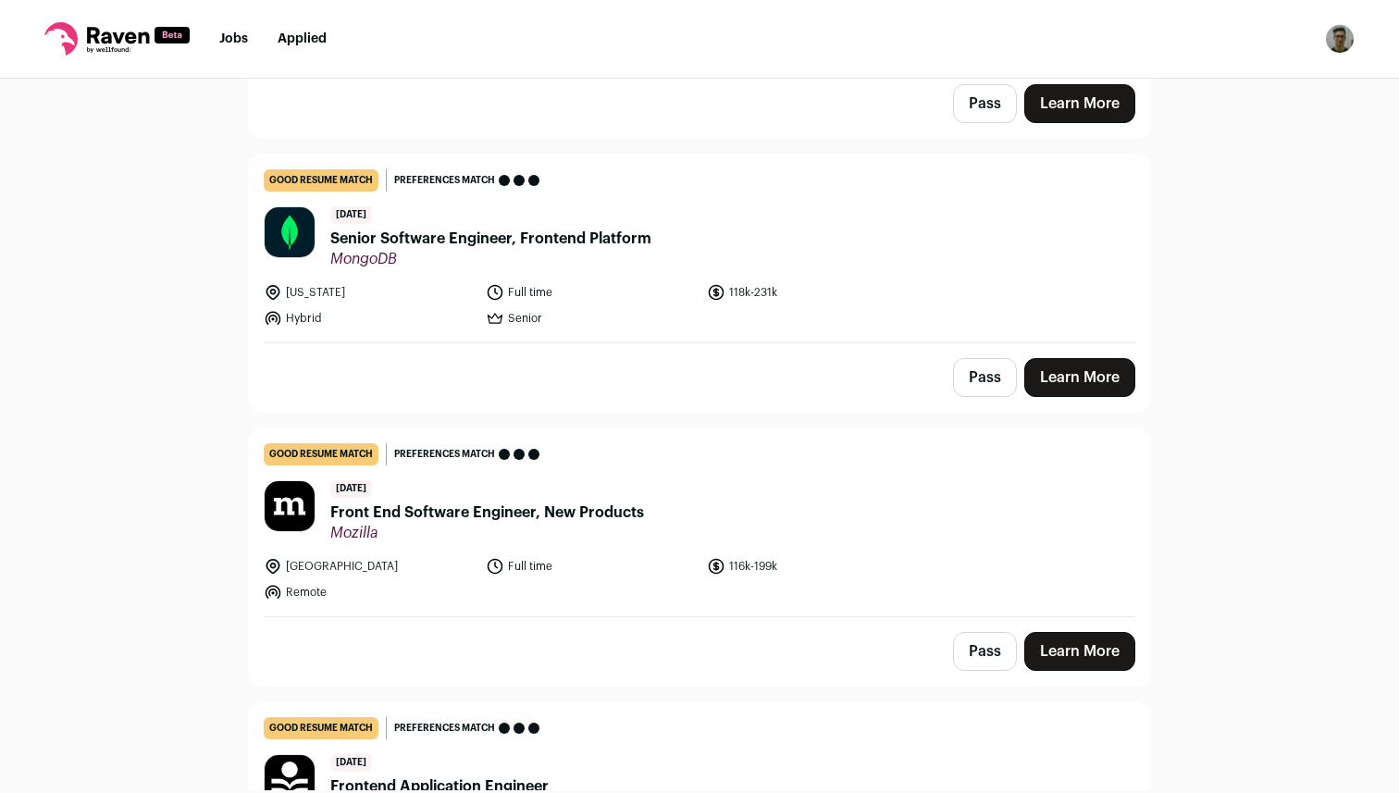
click at [1060, 383] on link "Learn More" at bounding box center [1079, 377] width 111 height 39
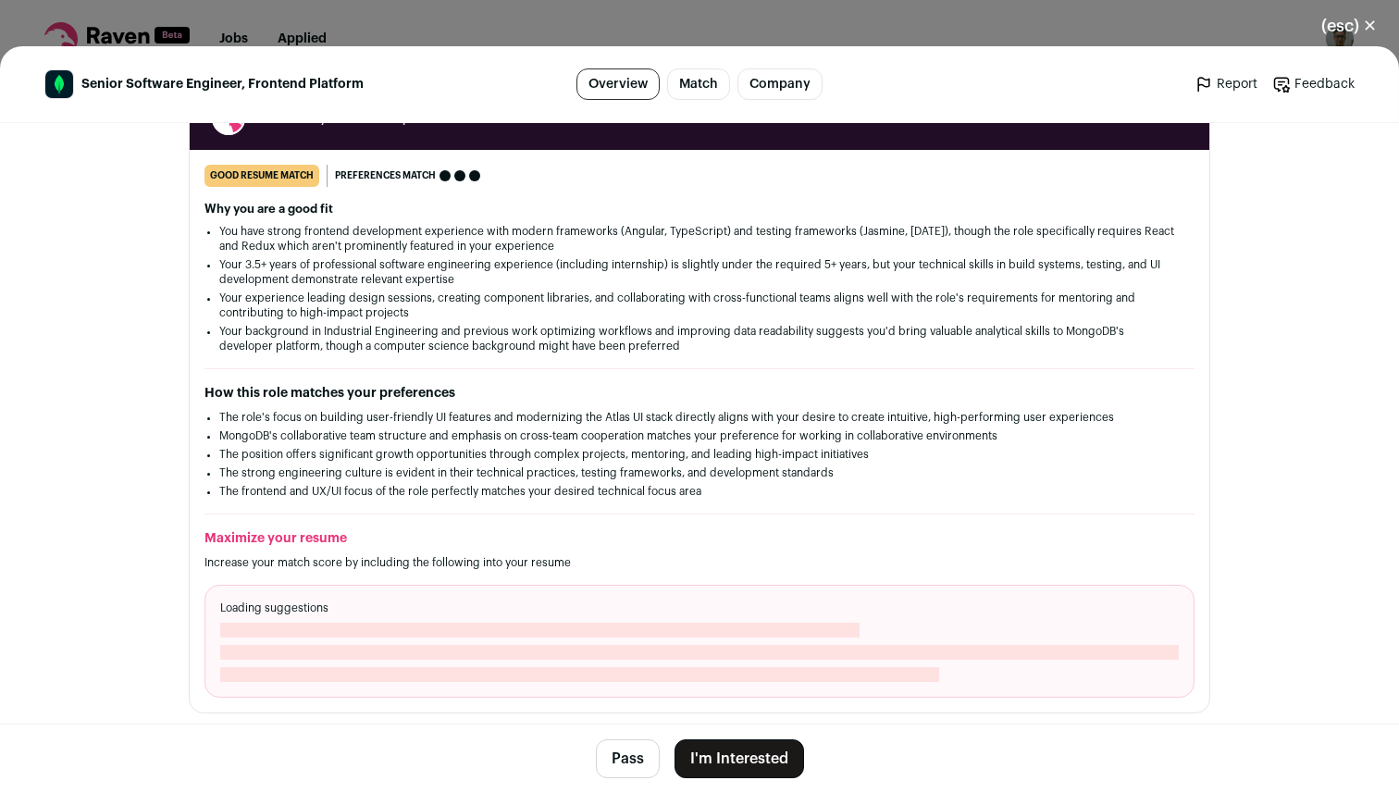
scroll to position [426, 0]
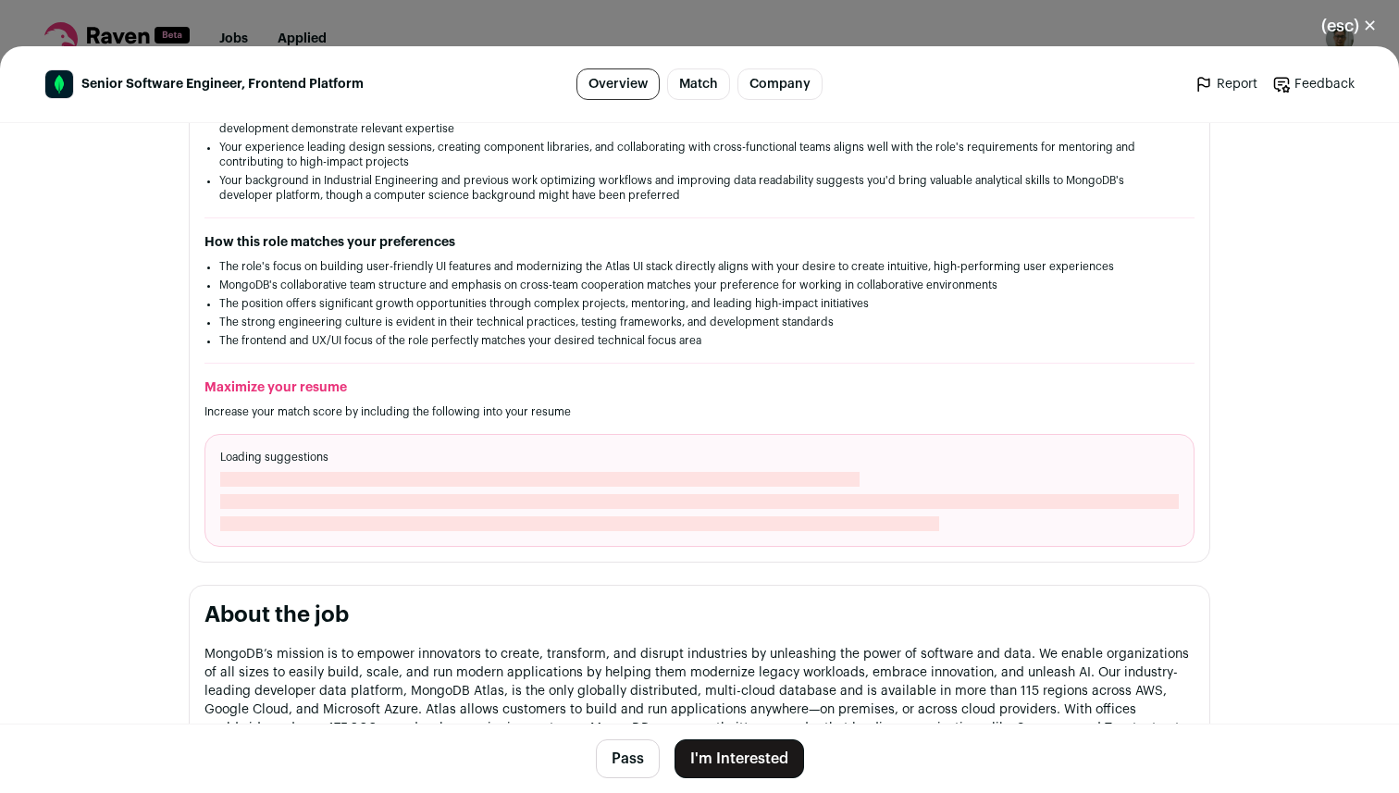
click at [726, 758] on button "I'm Interested" at bounding box center [738, 758] width 129 height 39
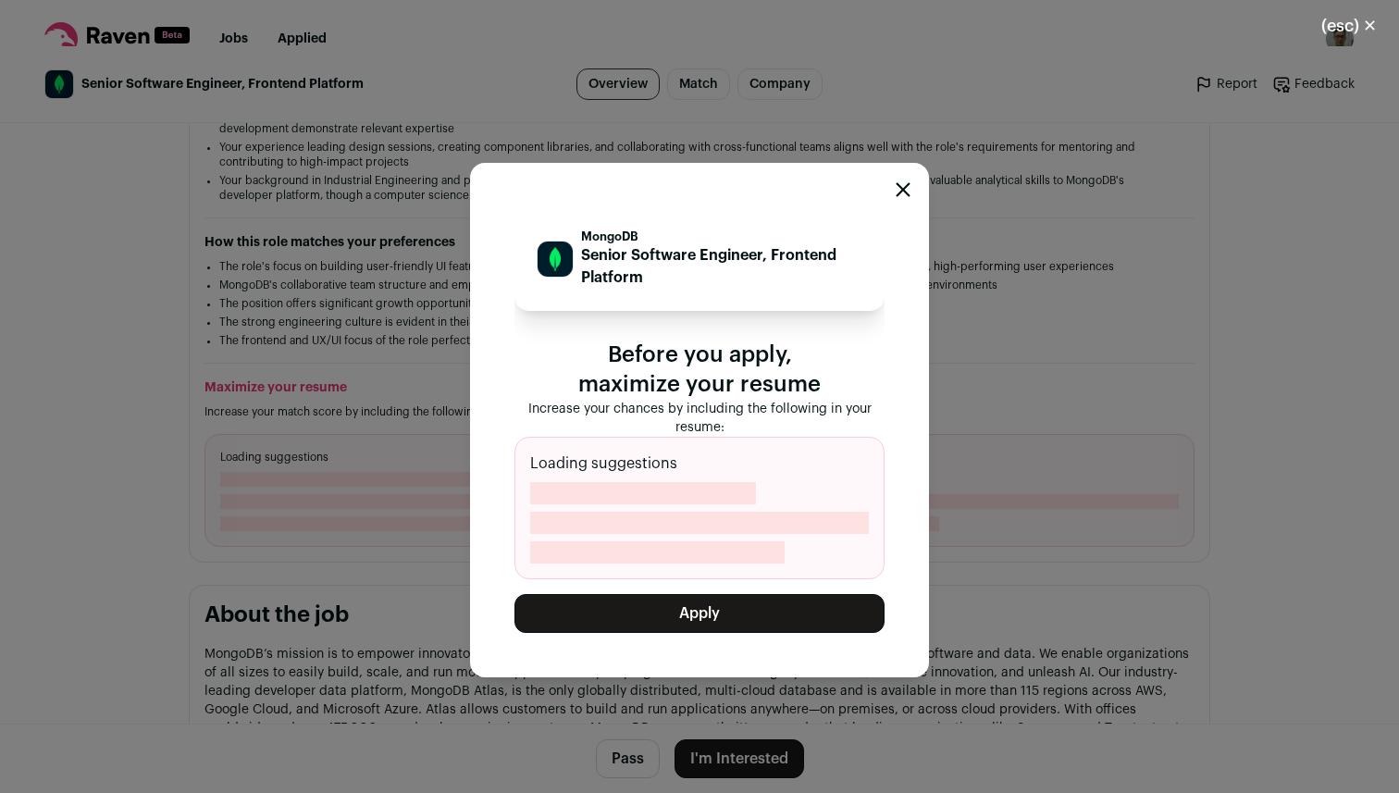
click at [693, 610] on button "Apply" at bounding box center [699, 613] width 370 height 39
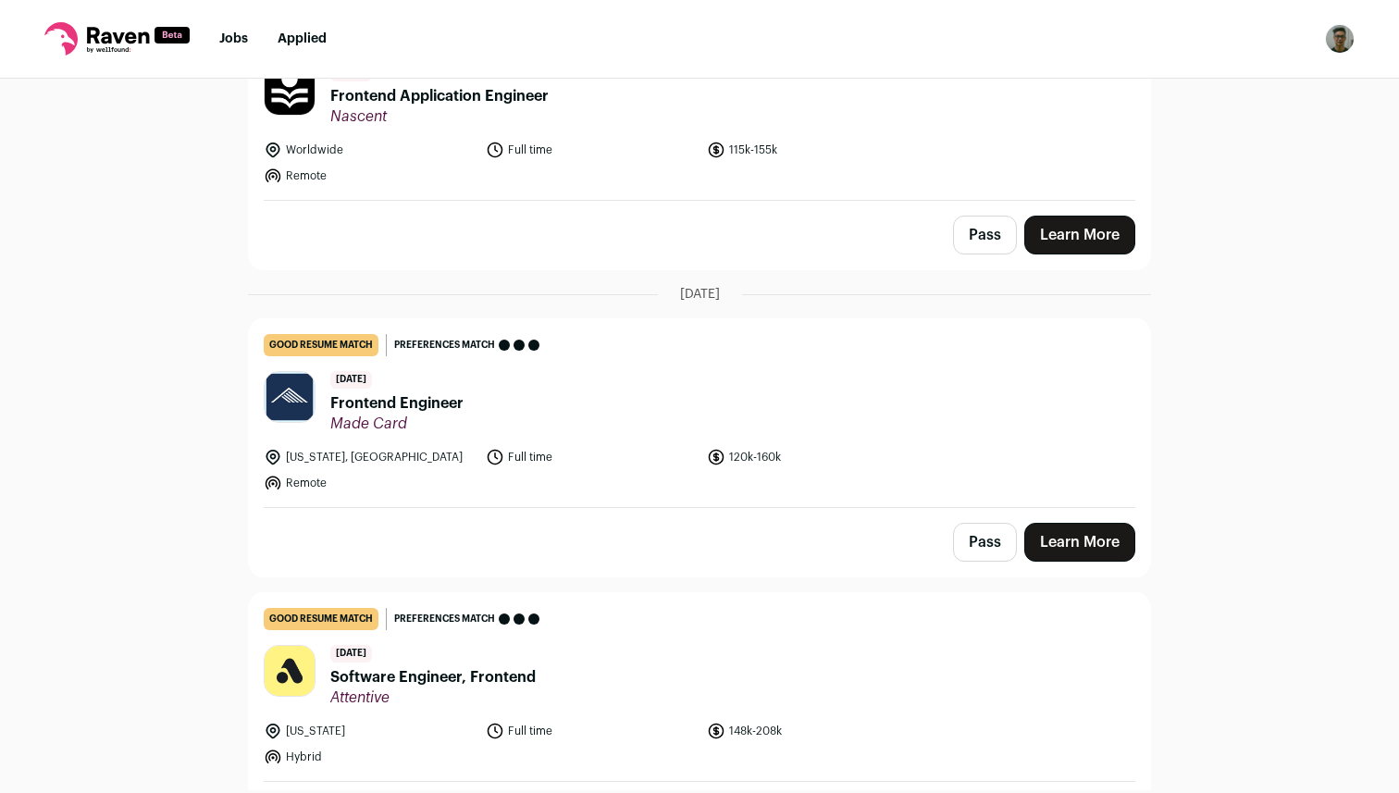
scroll to position [1873, 0]
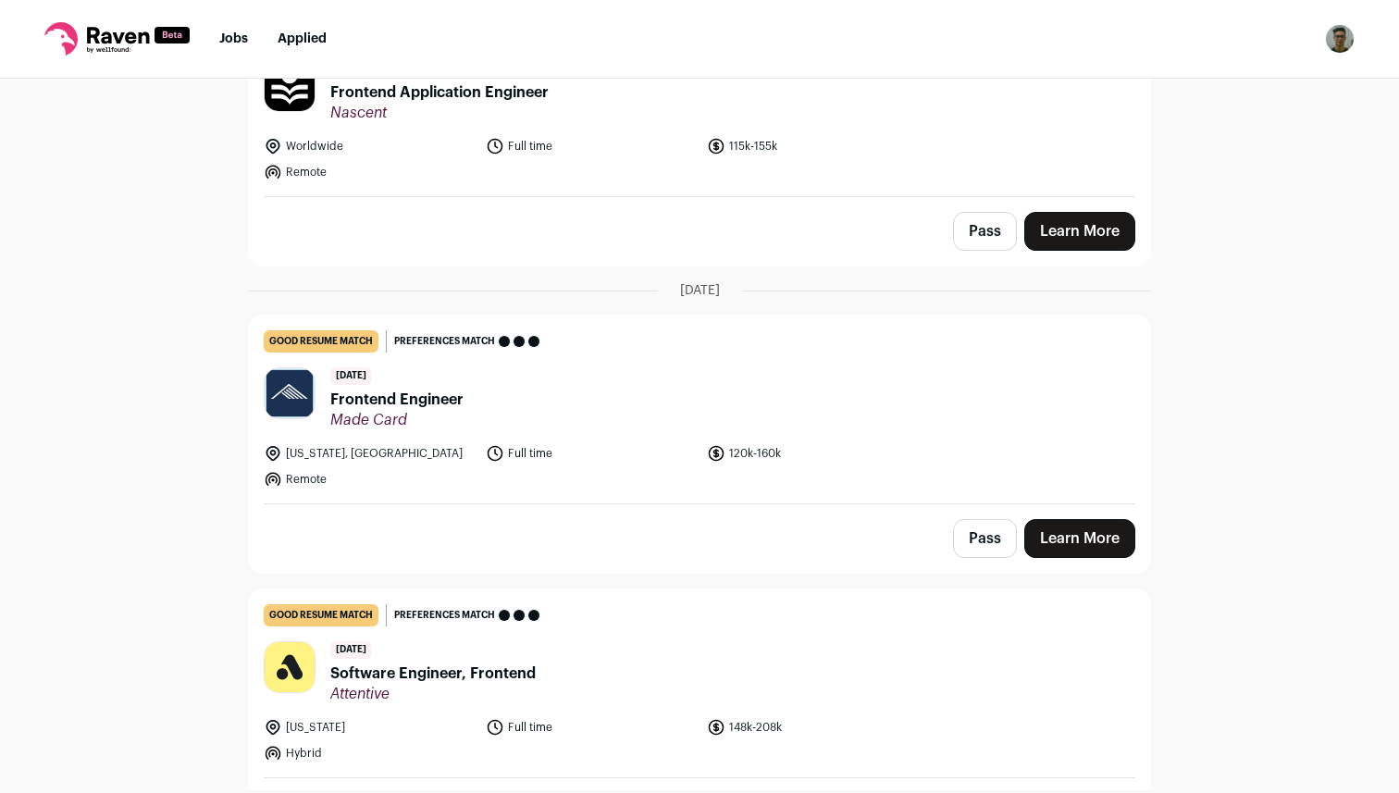
click at [1101, 546] on link "Learn More" at bounding box center [1079, 538] width 111 height 39
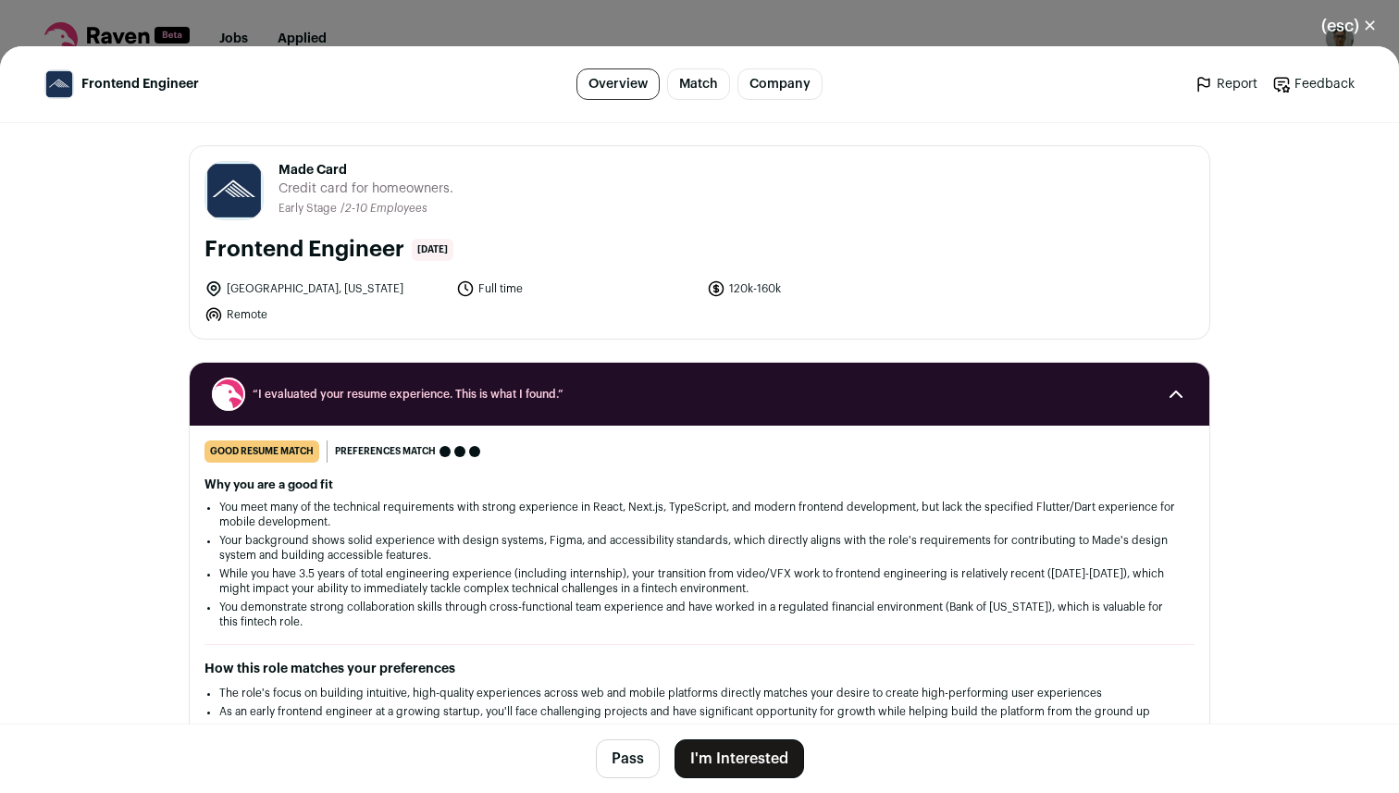
click at [752, 759] on button "I'm Interested" at bounding box center [738, 758] width 129 height 39
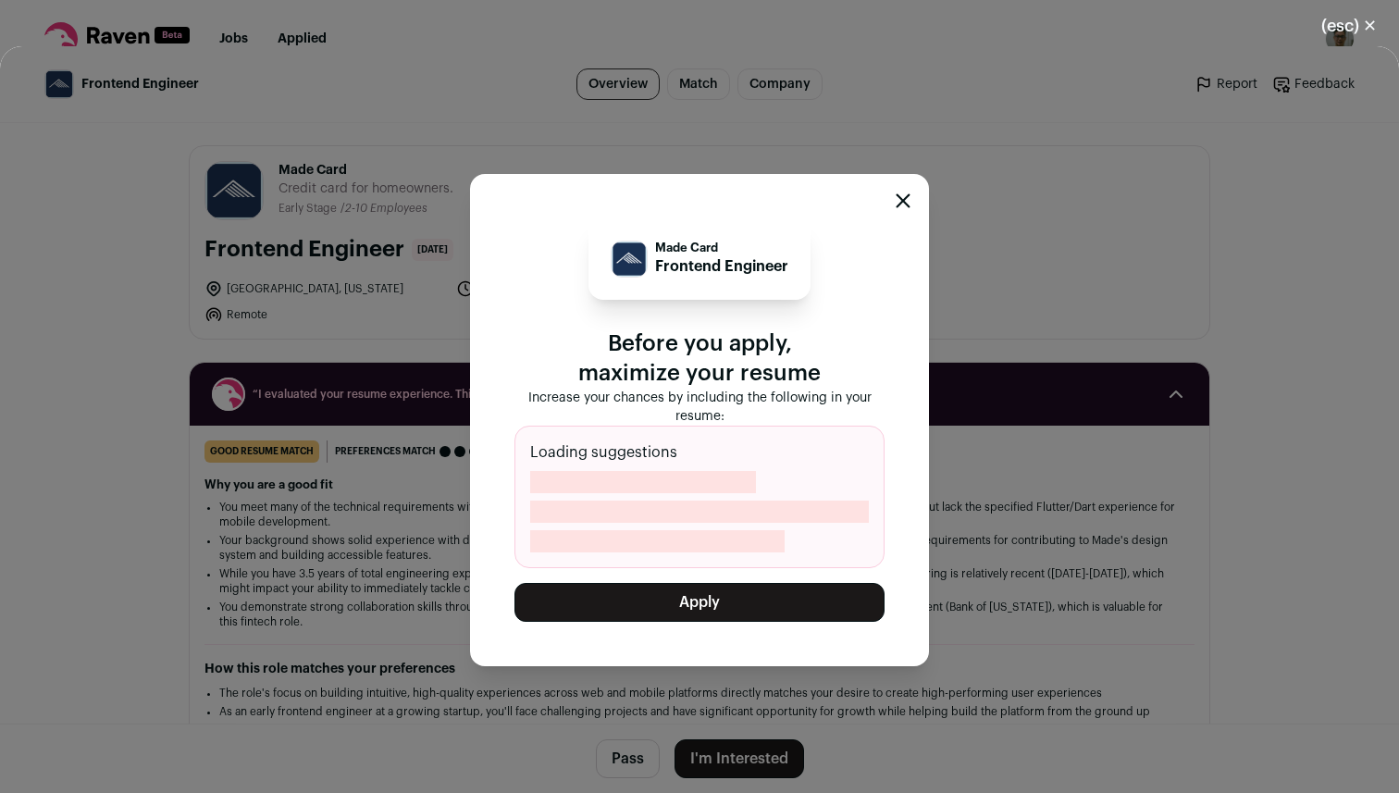
click at [721, 590] on button "Apply" at bounding box center [699, 602] width 370 height 39
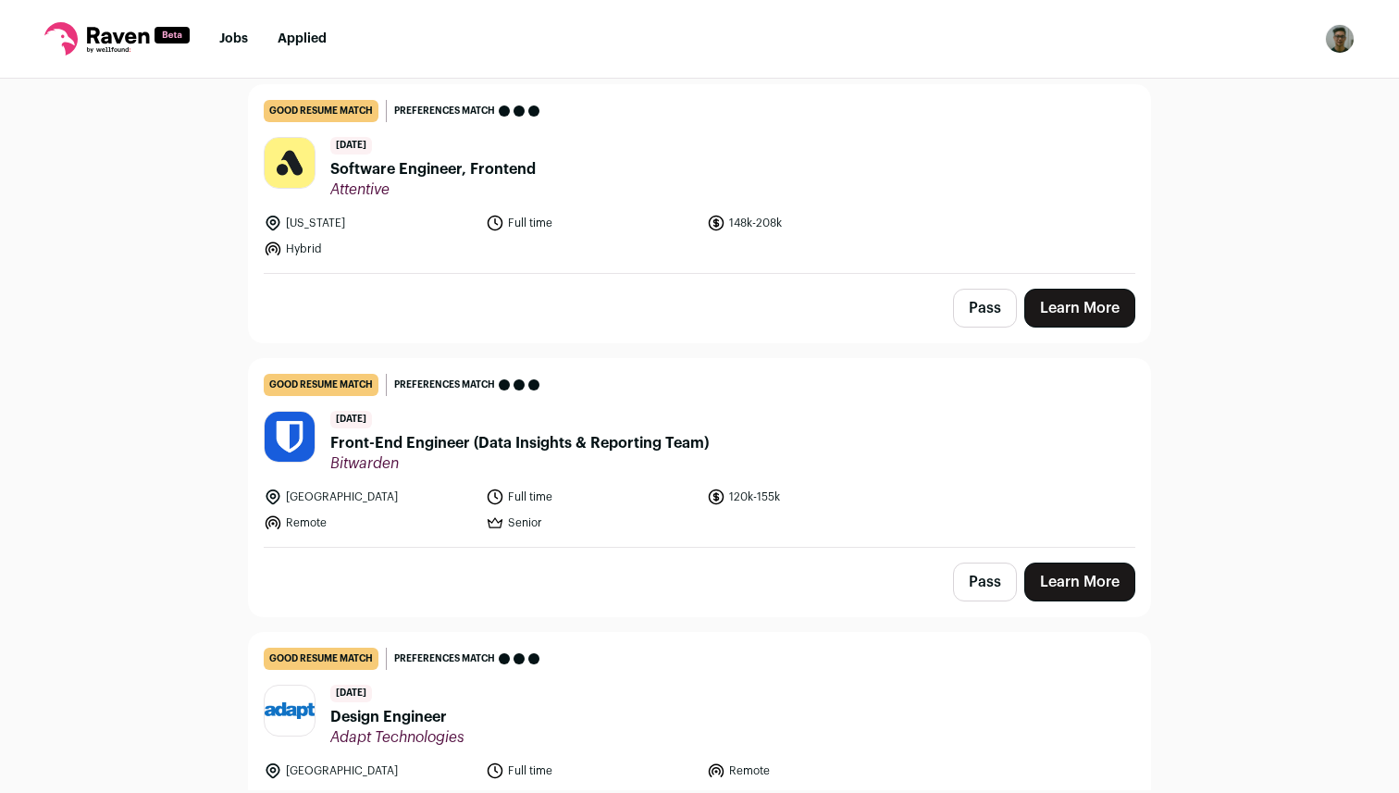
scroll to position [2112, 0]
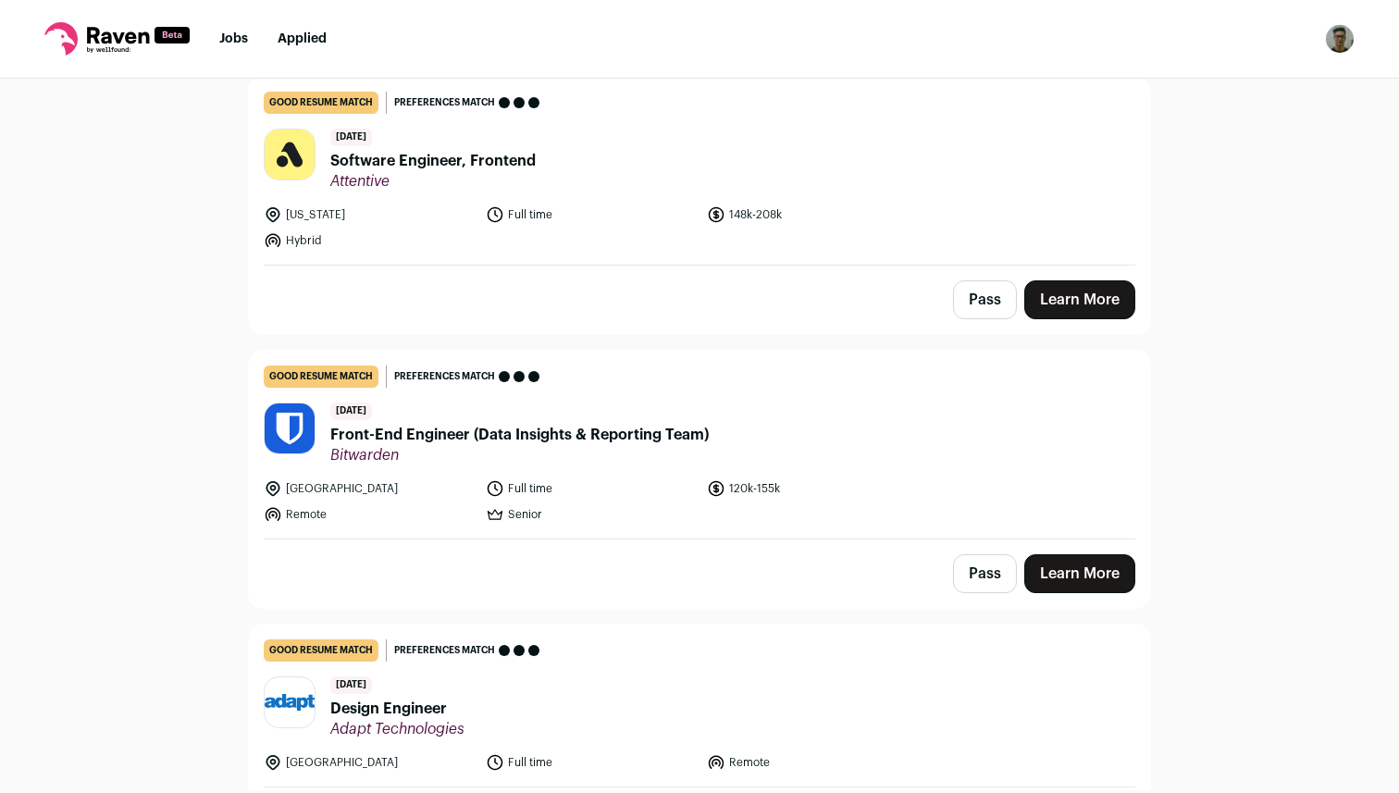
click at [1052, 284] on link "Learn More" at bounding box center [1079, 299] width 111 height 39
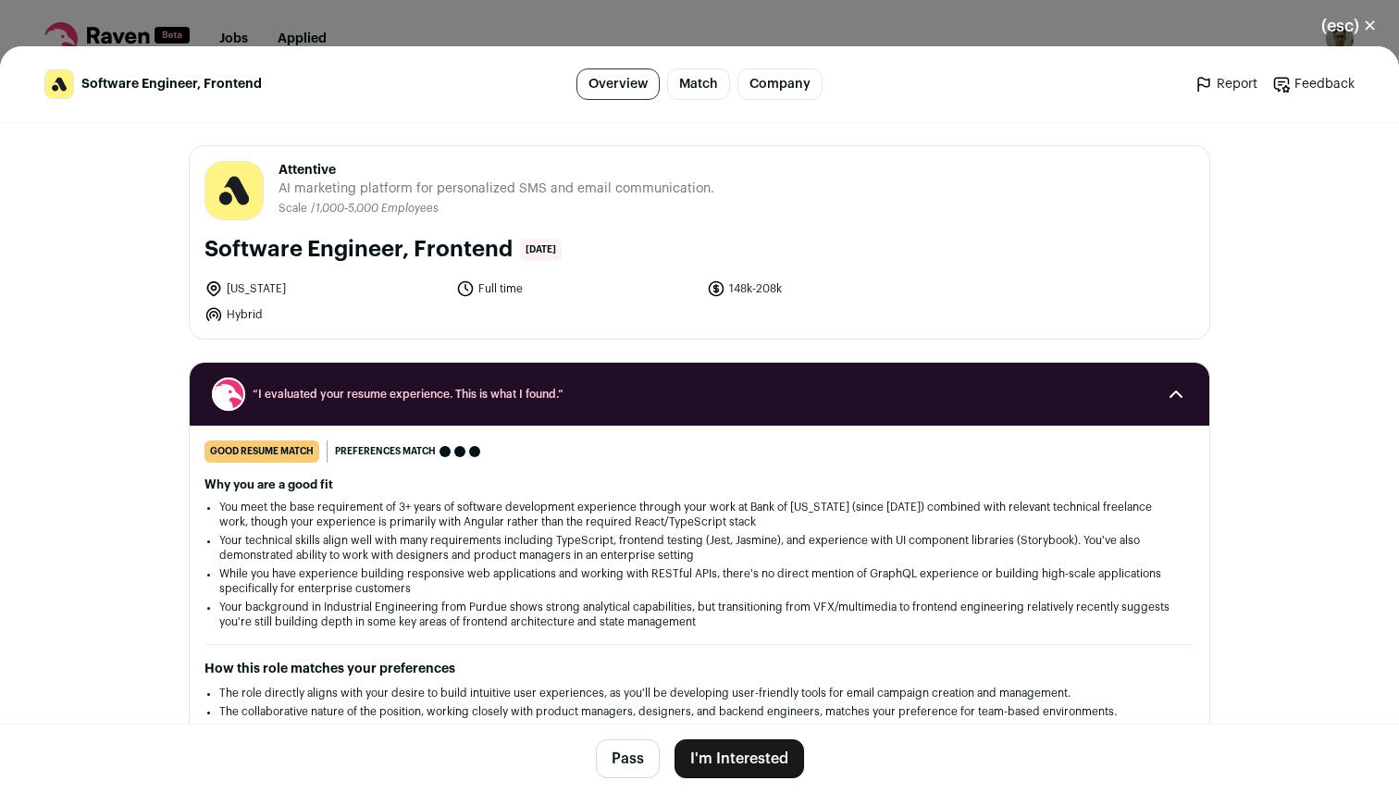
click at [730, 758] on button "I'm Interested" at bounding box center [738, 758] width 129 height 39
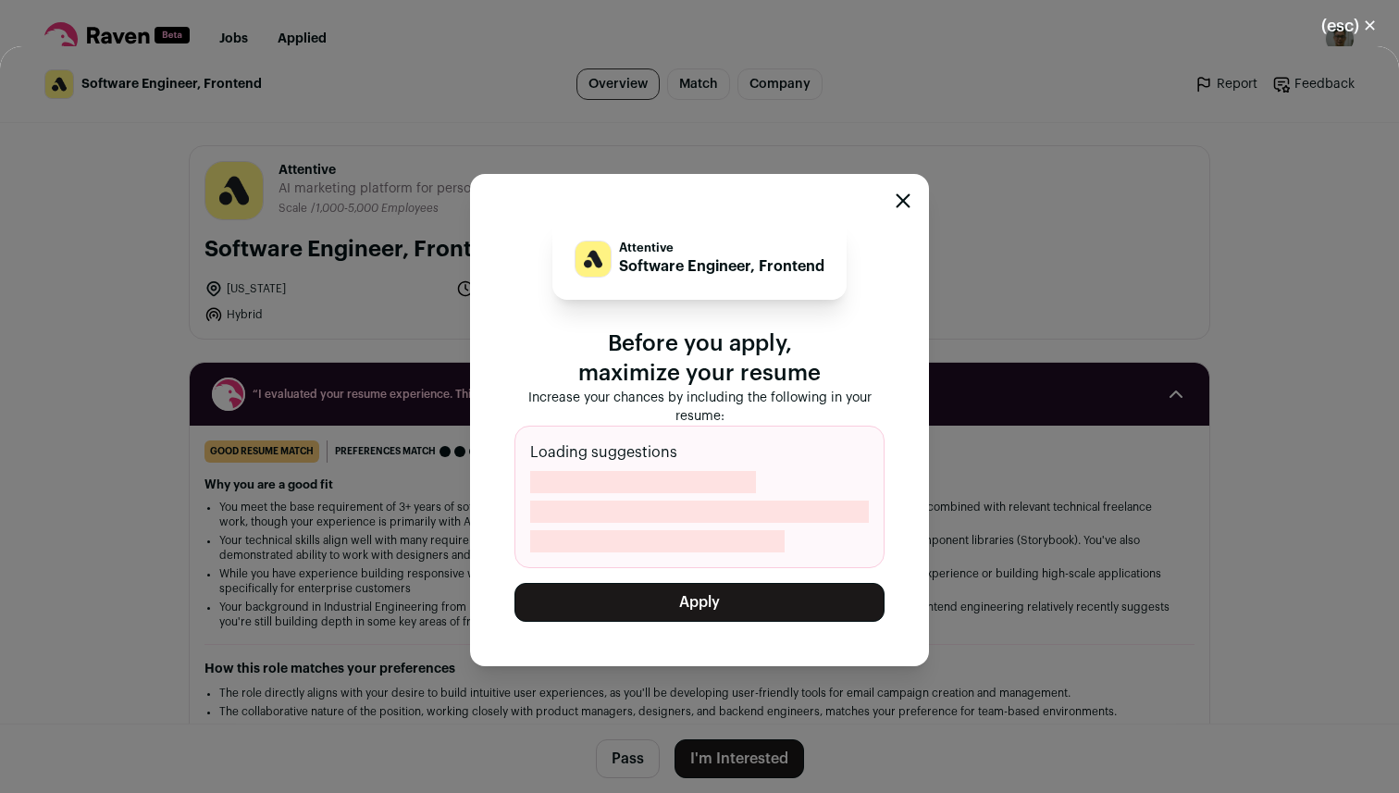
click at [676, 597] on button "Apply" at bounding box center [699, 602] width 370 height 39
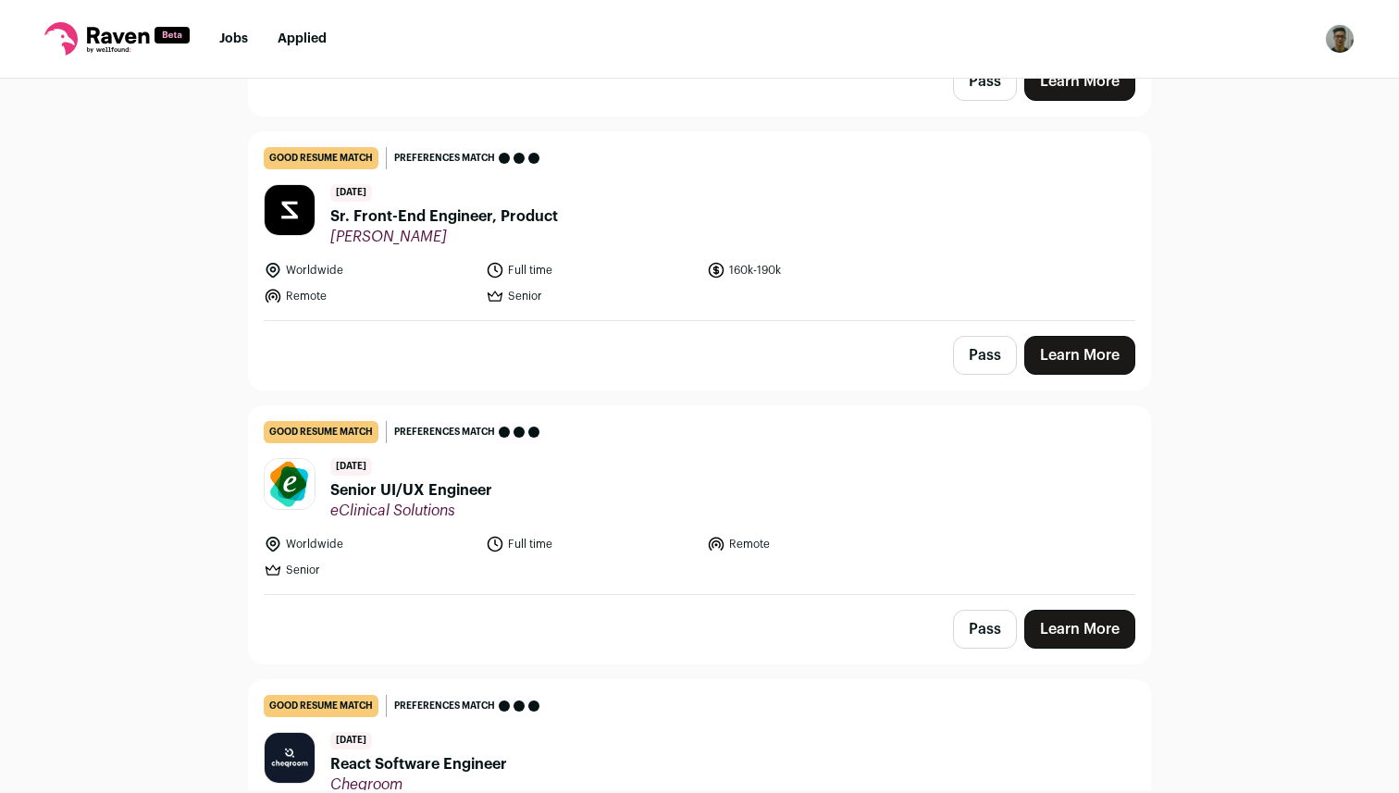
scroll to position [5530, 0]
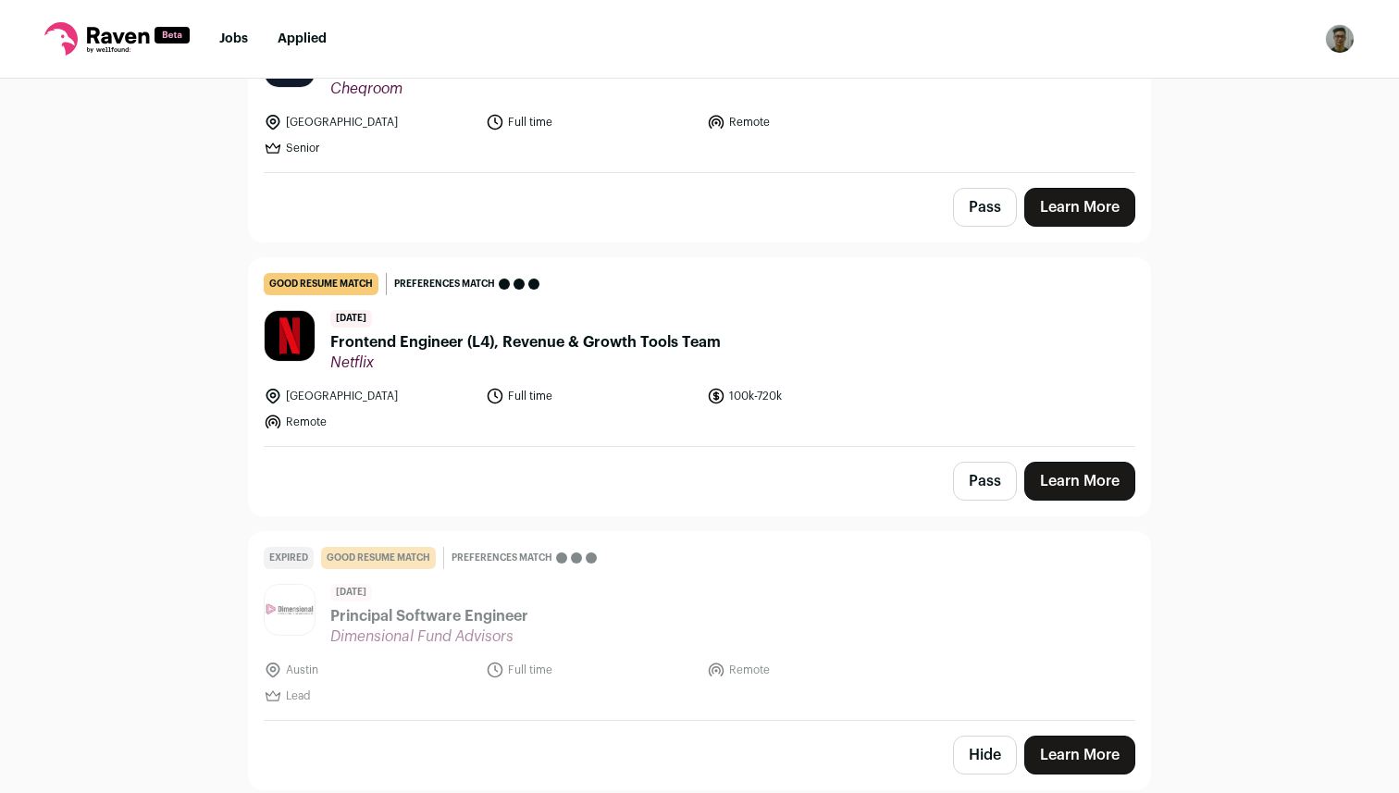
click at [1036, 481] on link "Learn More" at bounding box center [1079, 481] width 111 height 39
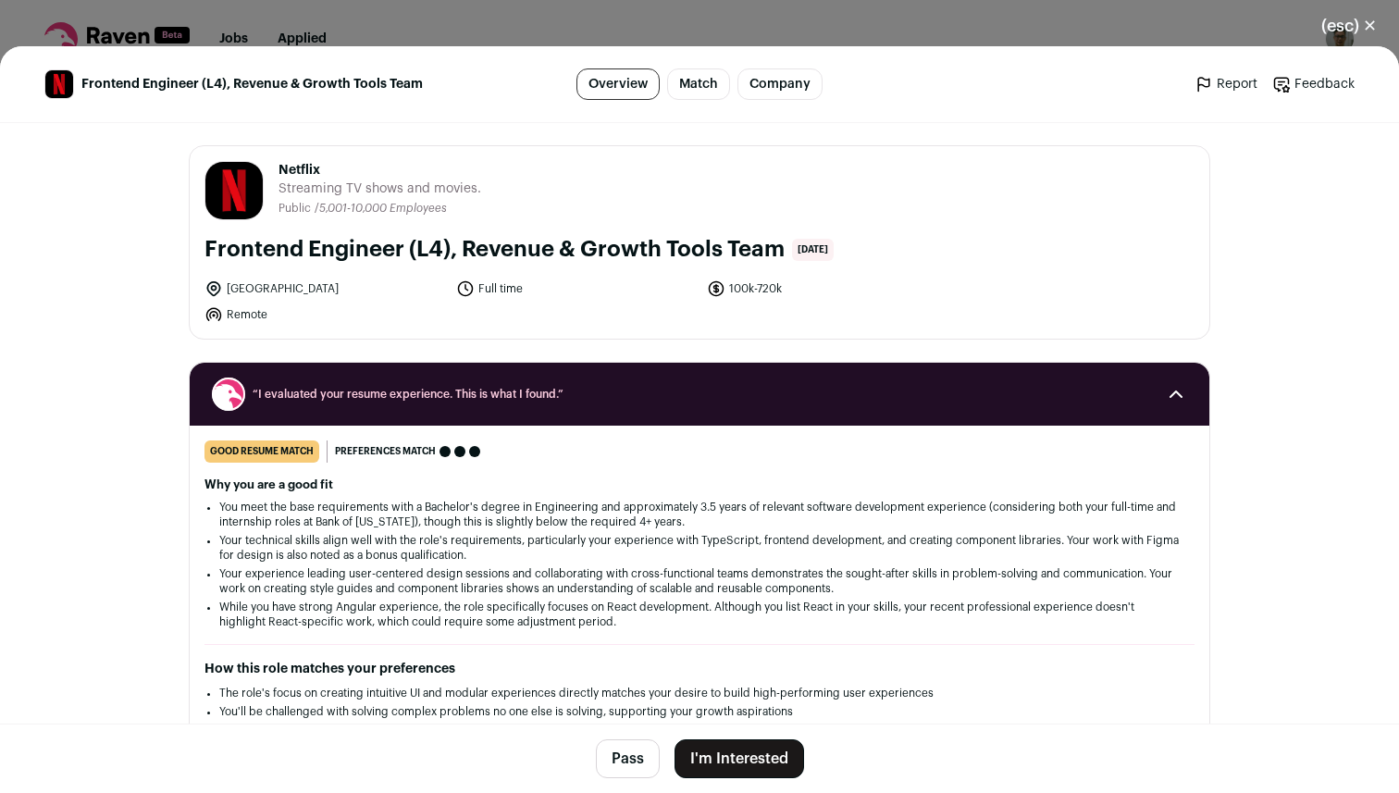
click at [714, 756] on button "I'm Interested" at bounding box center [738, 758] width 129 height 39
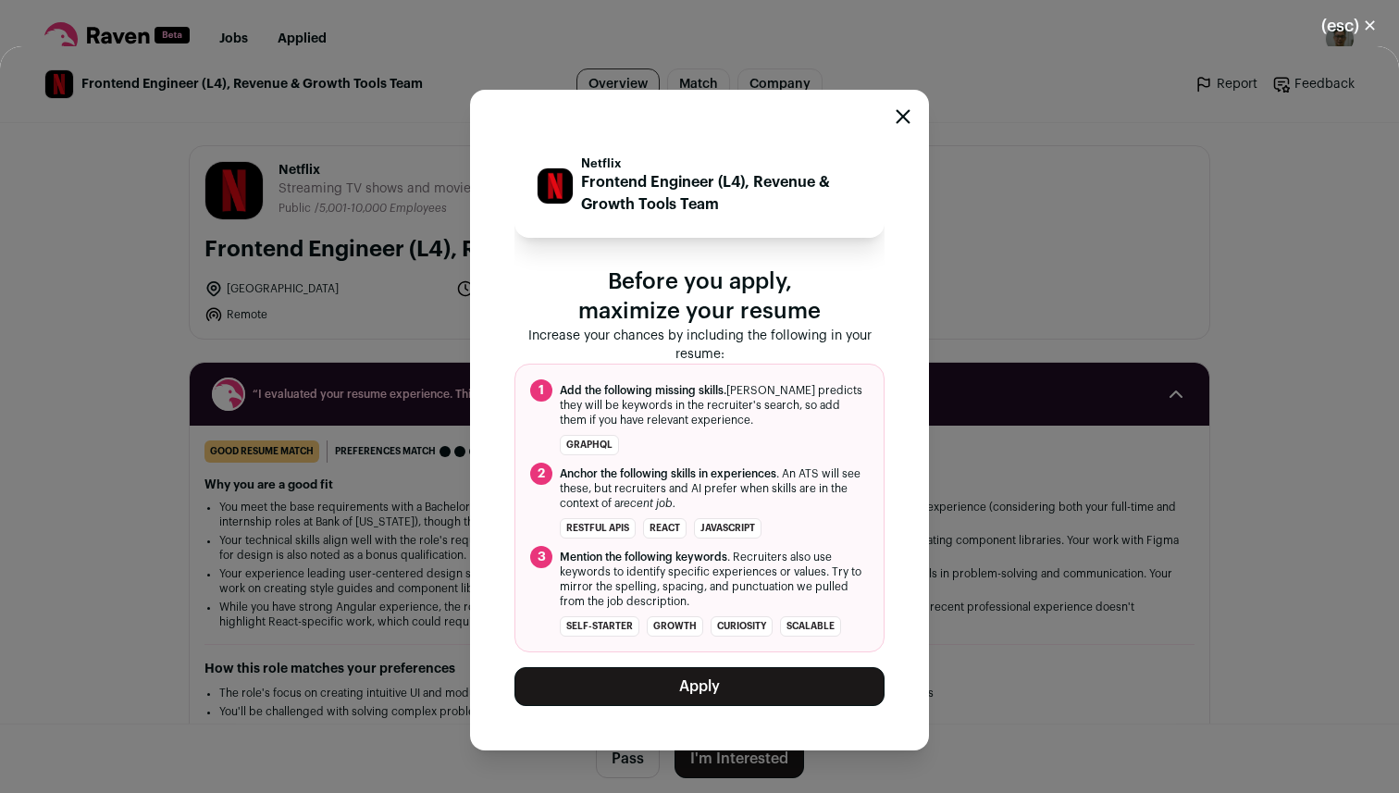
click at [675, 676] on button "Apply" at bounding box center [699, 686] width 370 height 39
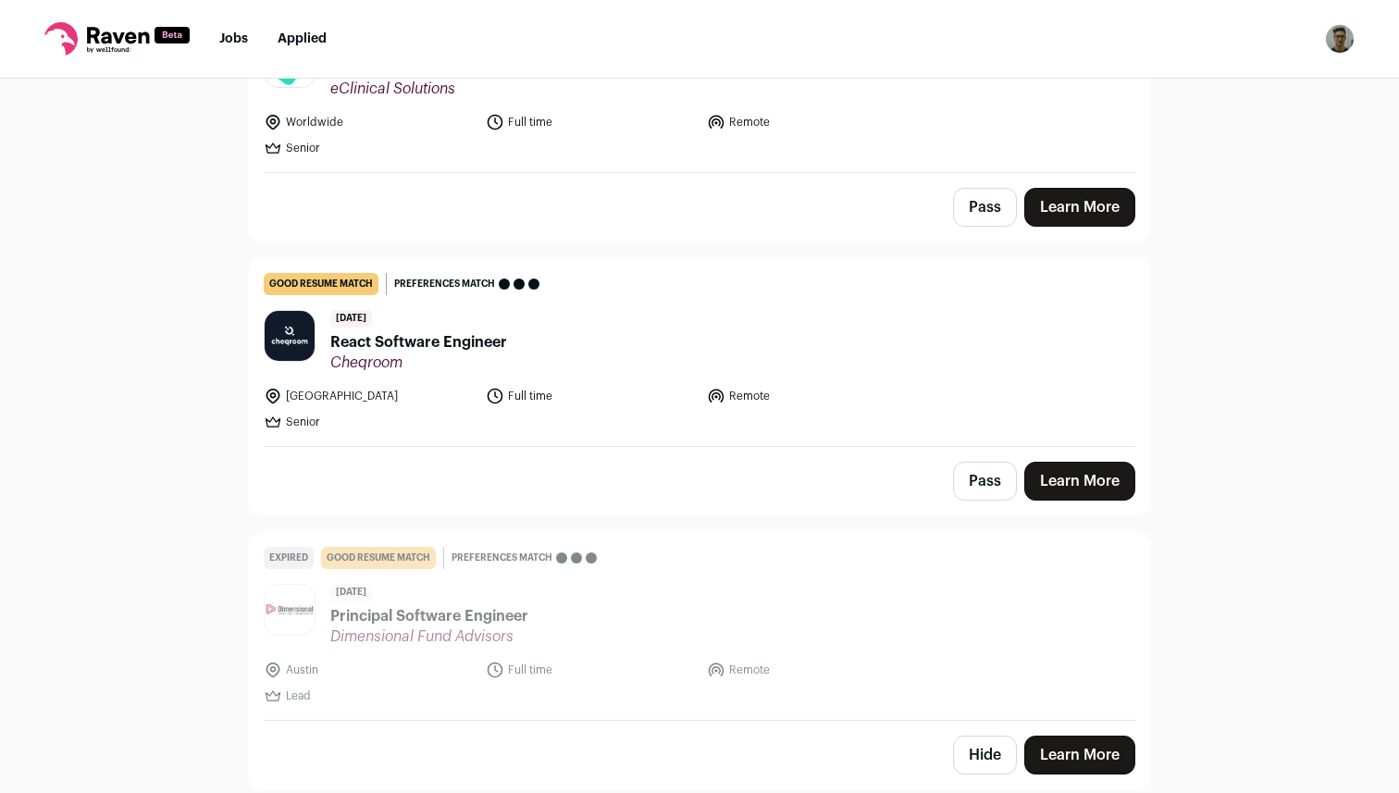
scroll to position [5257, 0]
